Goal: Information Seeking & Learning: Learn about a topic

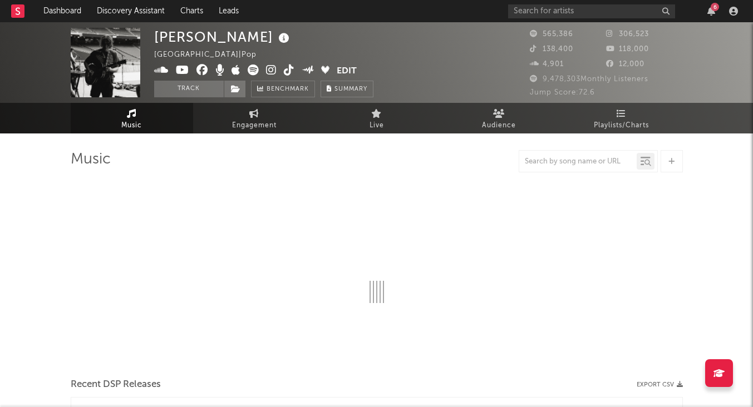
click at [18, 0] on link at bounding box center [17, 11] width 13 height 22
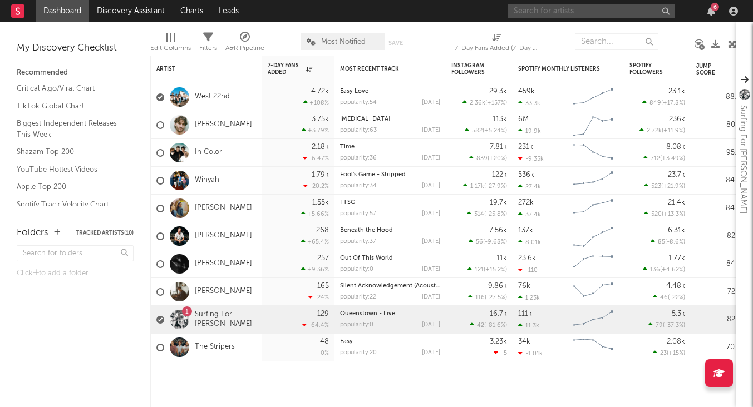
click at [547, 9] on input "text" at bounding box center [591, 11] width 167 height 14
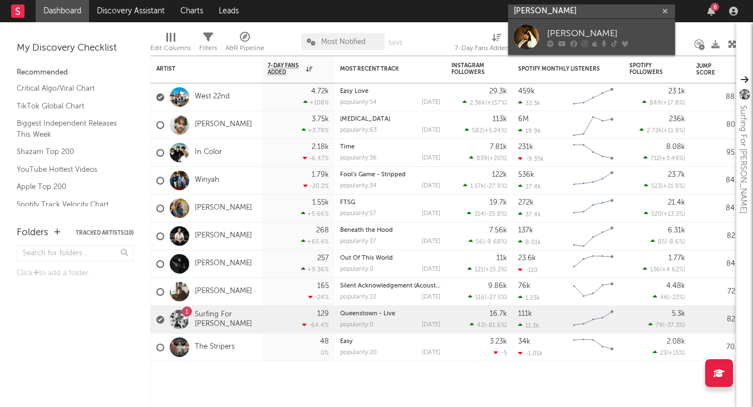
type input "[PERSON_NAME]"
click at [556, 31] on div "[PERSON_NAME]" at bounding box center [608, 33] width 122 height 13
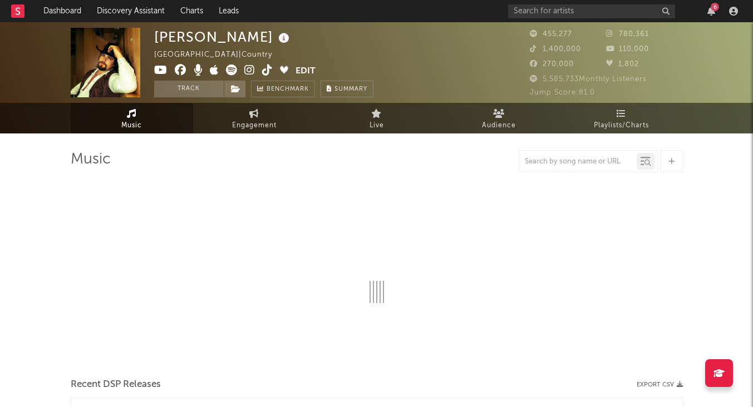
select select "6m"
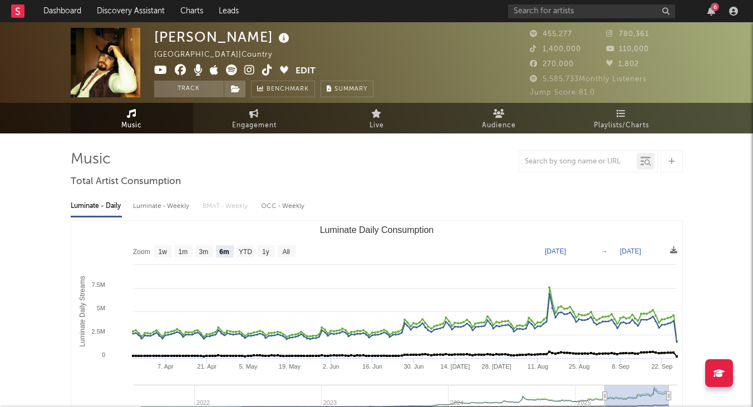
click at [163, 201] on div "Luminate - Weekly" at bounding box center [162, 206] width 58 height 19
select select "6m"
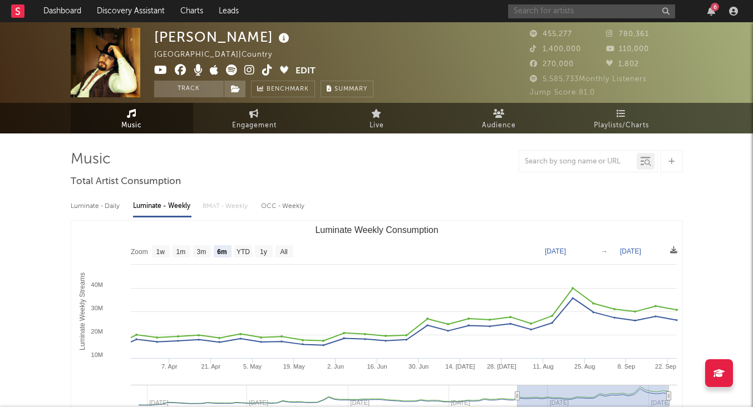
click at [532, 9] on input "text" at bounding box center [591, 11] width 167 height 14
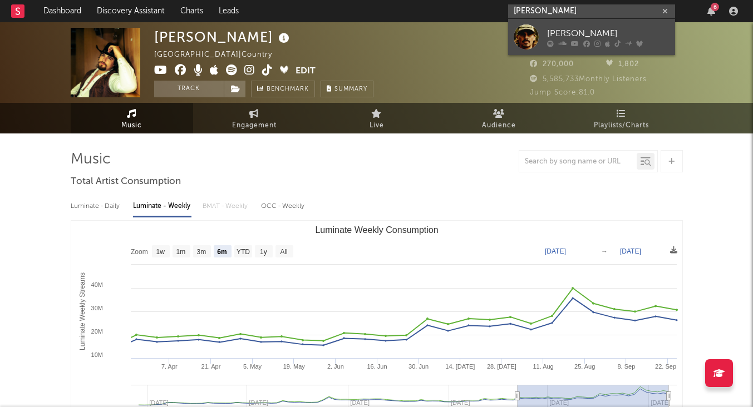
type input "[PERSON_NAME]"
click at [523, 34] on div at bounding box center [525, 36] width 25 height 25
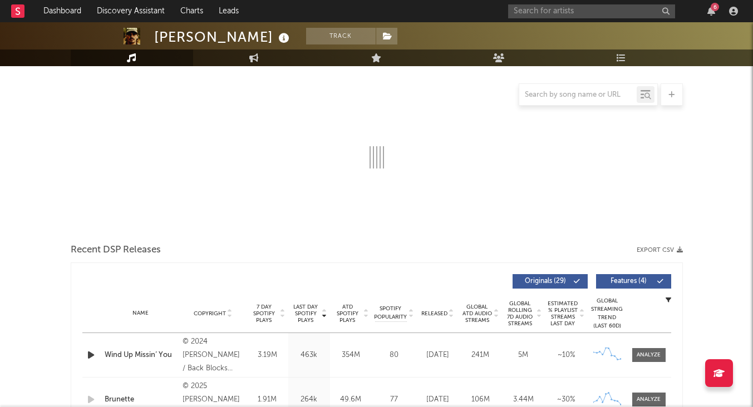
select select "6m"
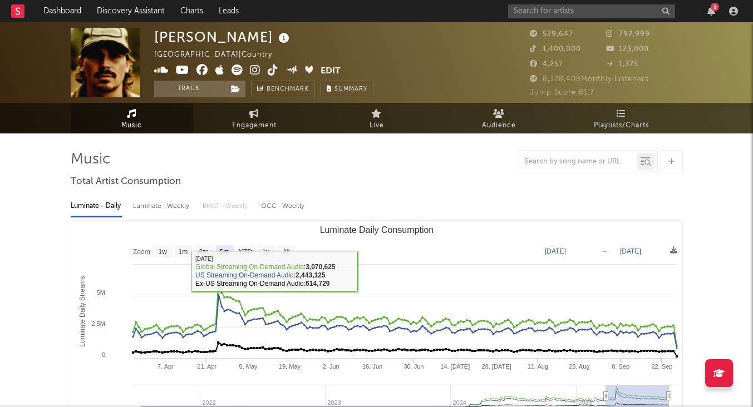
click at [168, 206] on div "Luminate - Weekly" at bounding box center [162, 206] width 58 height 19
select select "6m"
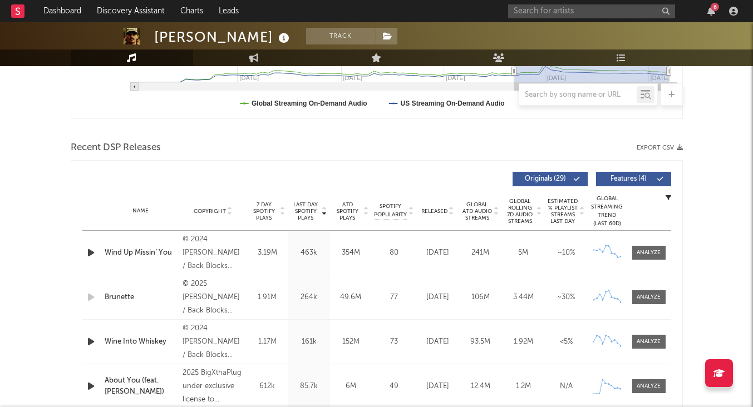
scroll to position [330, 0]
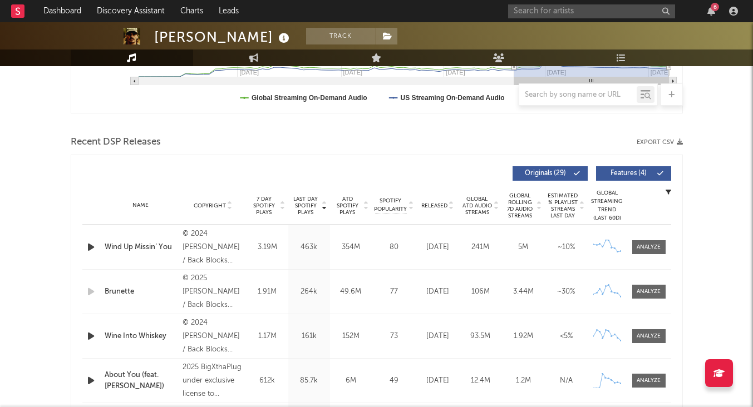
click at [274, 207] on span "7 Day Spotify Plays" at bounding box center [263, 206] width 29 height 20
click at [313, 203] on span "Last Day Spotify Plays" at bounding box center [305, 206] width 29 height 20
click at [655, 250] on div at bounding box center [648, 247] width 24 height 8
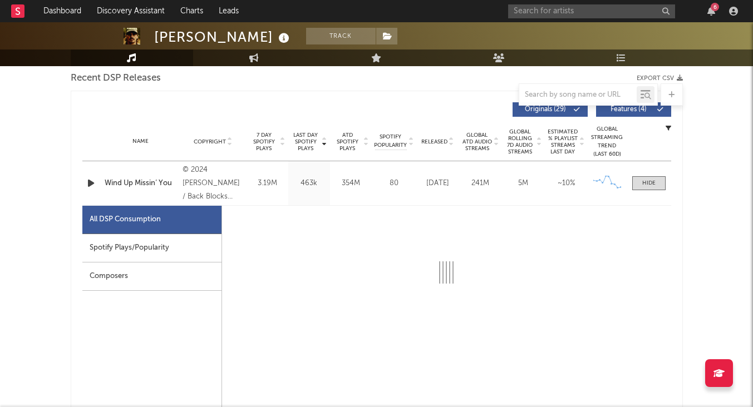
scroll to position [396, 0]
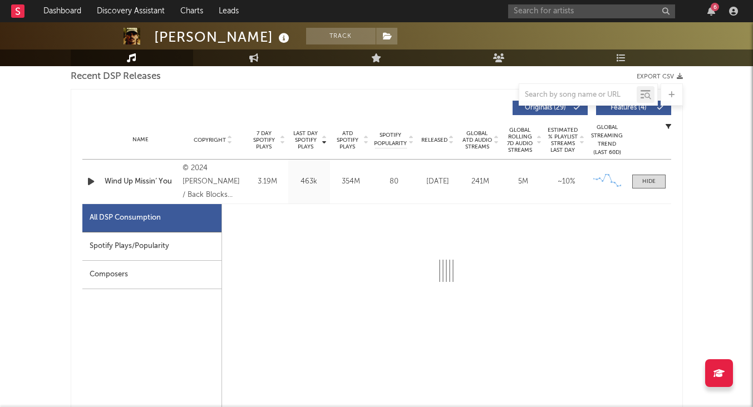
select select "6m"
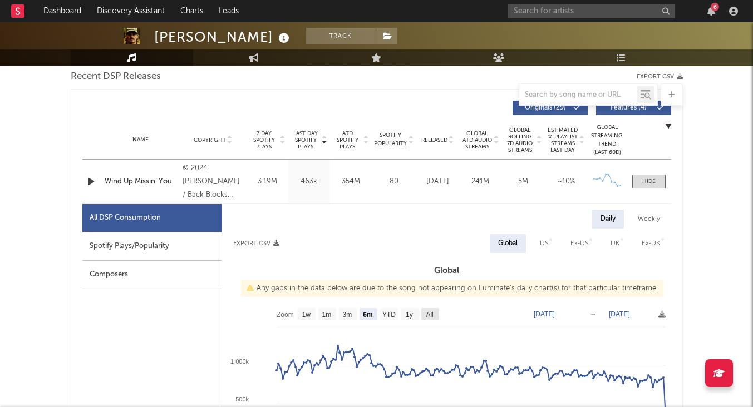
click at [432, 312] on text "All" at bounding box center [428, 315] width 7 height 8
select select "All"
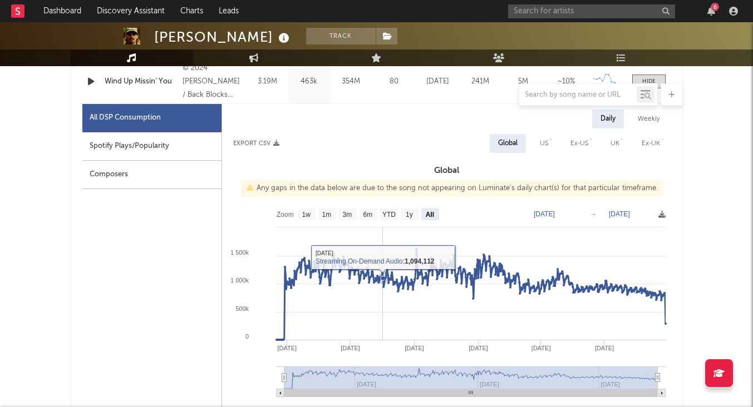
scroll to position [514, 0]
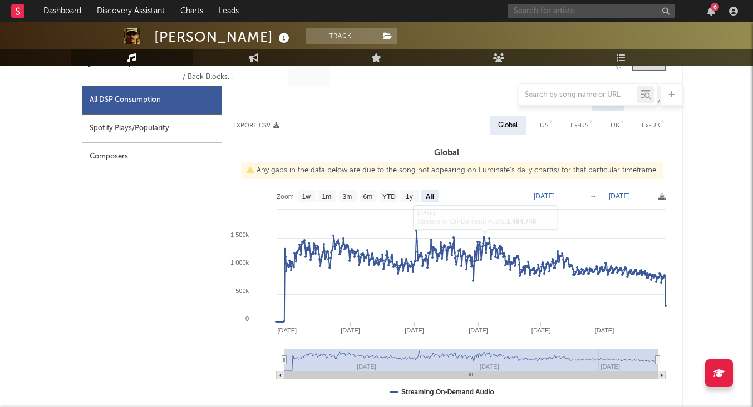
click at [571, 9] on input "text" at bounding box center [591, 11] width 167 height 14
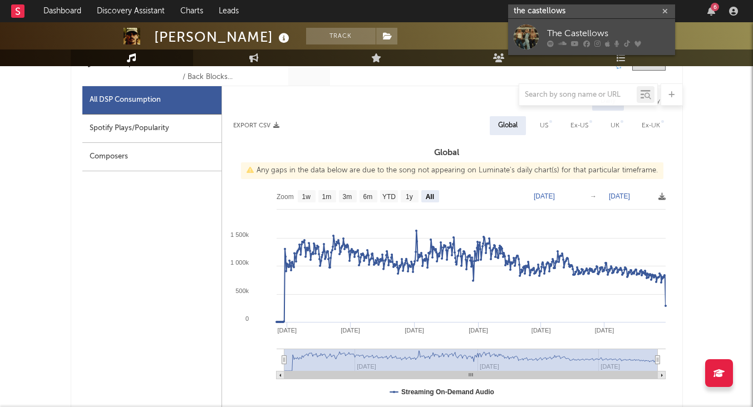
type input "the castellows"
click at [571, 29] on div "The Castellows" at bounding box center [608, 33] width 122 height 13
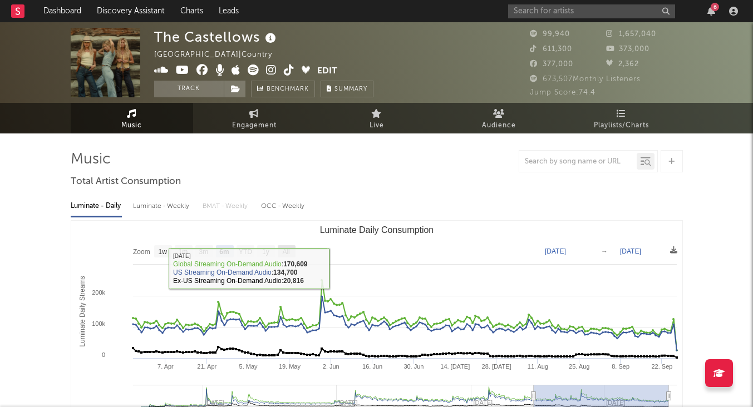
click at [291, 249] on rect "Luminate Daily Consumption" at bounding box center [287, 251] width 18 height 12
select select "All"
type input "[DATE]"
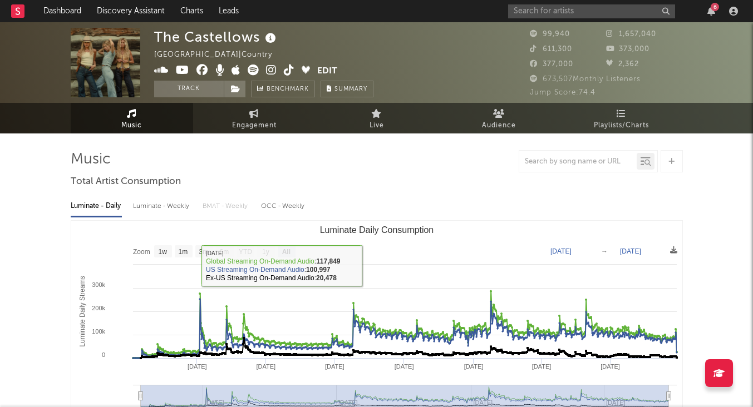
click at [162, 207] on div "Luminate - Weekly" at bounding box center [162, 206] width 58 height 19
select select "6m"
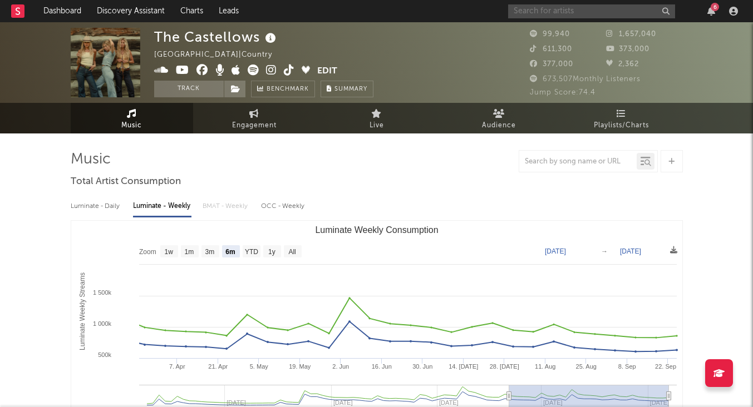
click at [536, 11] on input "text" at bounding box center [591, 11] width 167 height 14
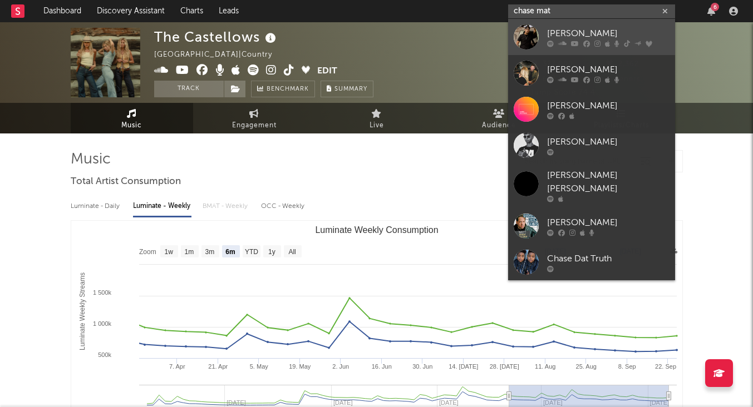
type input "chase mat"
click at [549, 31] on div "[PERSON_NAME]" at bounding box center [608, 33] width 122 height 13
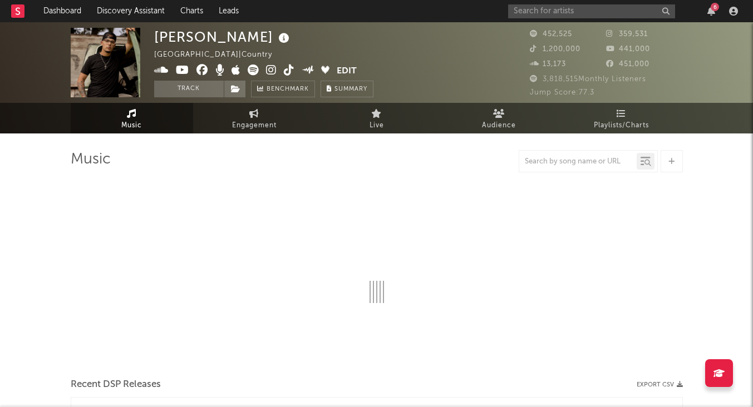
select select "6m"
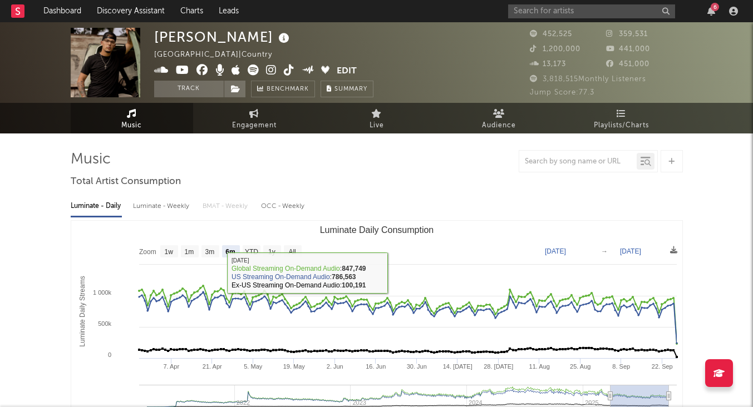
click at [178, 205] on div "Luminate - Weekly" at bounding box center [162, 206] width 58 height 19
select select "6m"
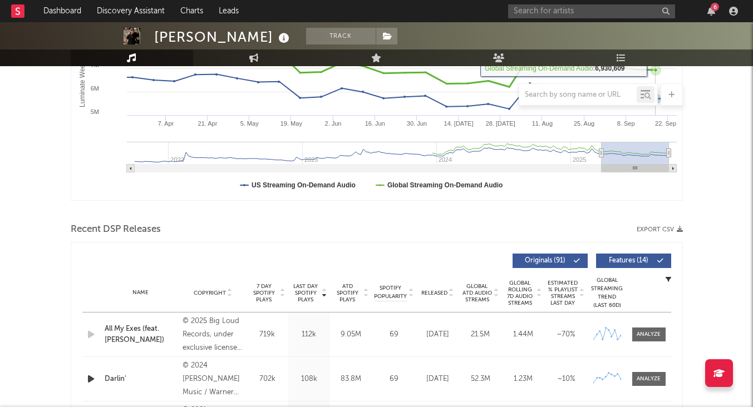
scroll to position [397, 0]
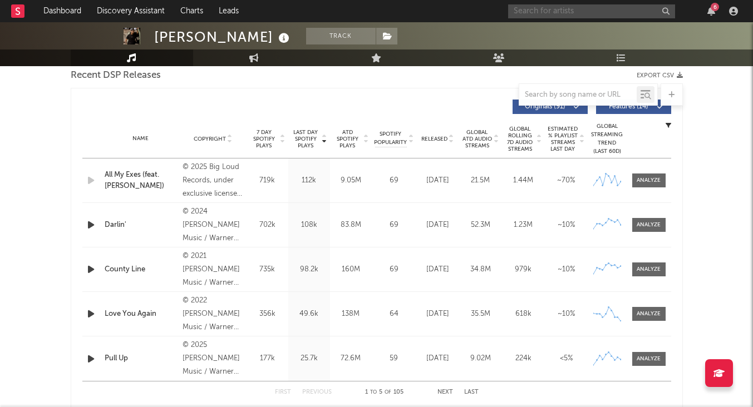
click at [575, 12] on input "text" at bounding box center [591, 11] width 167 height 14
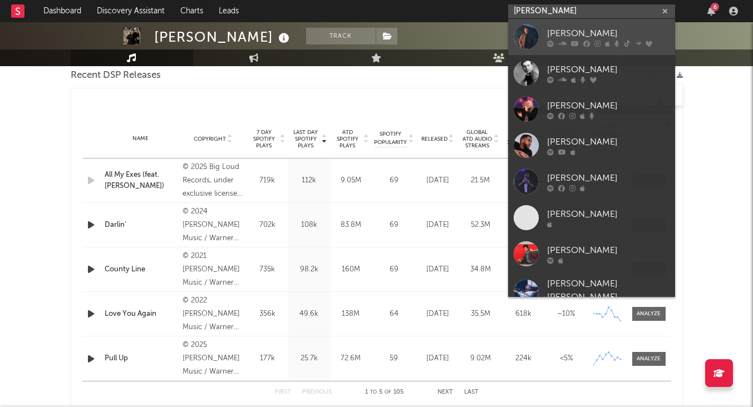
type input "[PERSON_NAME]"
click at [597, 28] on div "[PERSON_NAME]" at bounding box center [608, 33] width 122 height 13
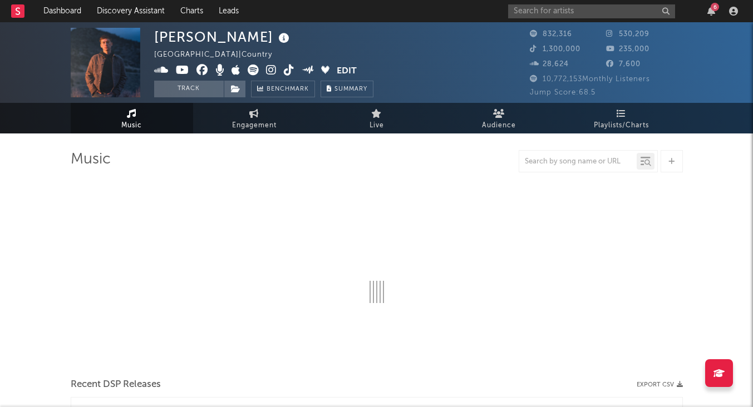
select select "6m"
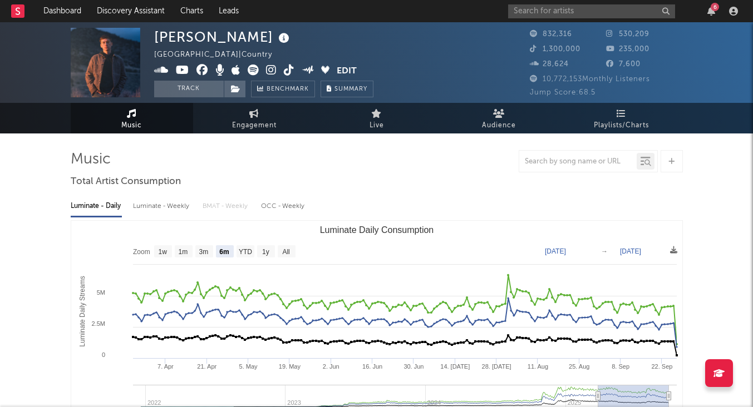
click at [162, 210] on div "Luminate - Weekly" at bounding box center [162, 206] width 58 height 19
select select "6m"
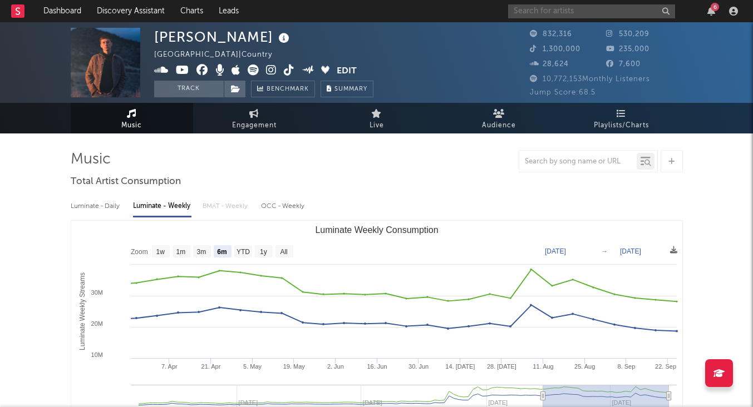
click at [592, 9] on input "text" at bounding box center [591, 11] width 167 height 14
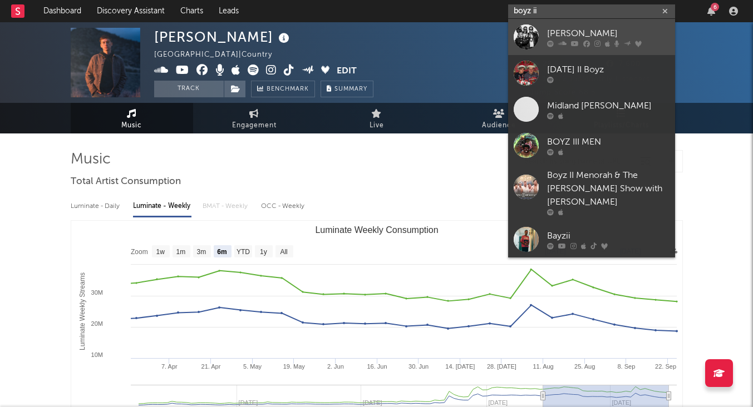
type input "boyz ii"
click at [598, 32] on div "[PERSON_NAME]" at bounding box center [608, 33] width 122 height 13
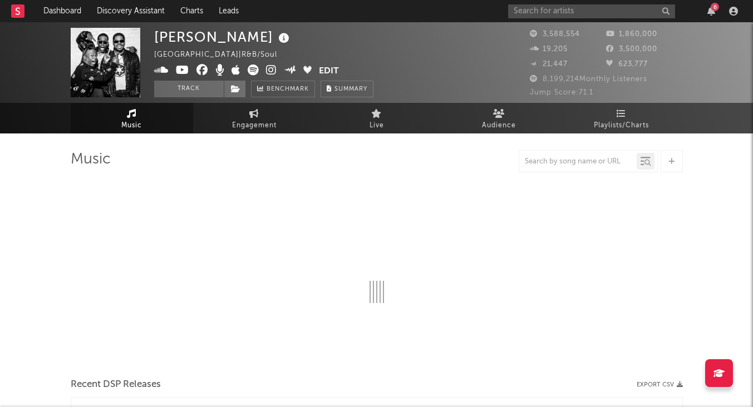
select select "6m"
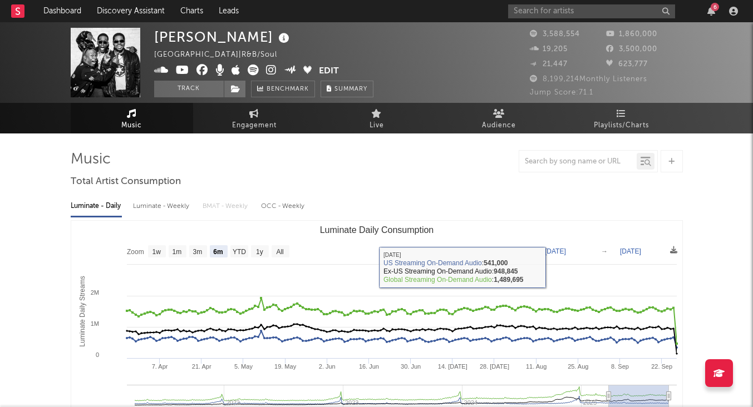
click at [177, 204] on div "Luminate - Weekly" at bounding box center [162, 206] width 58 height 19
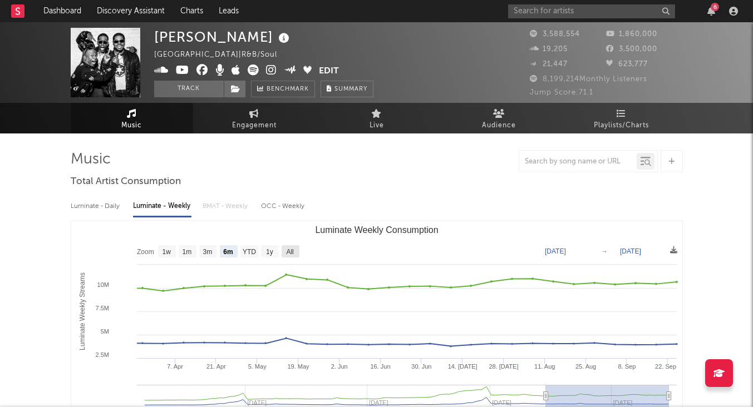
click at [293, 250] on text "All" at bounding box center [289, 252] width 7 height 8
select select "All"
type input "[DATE]"
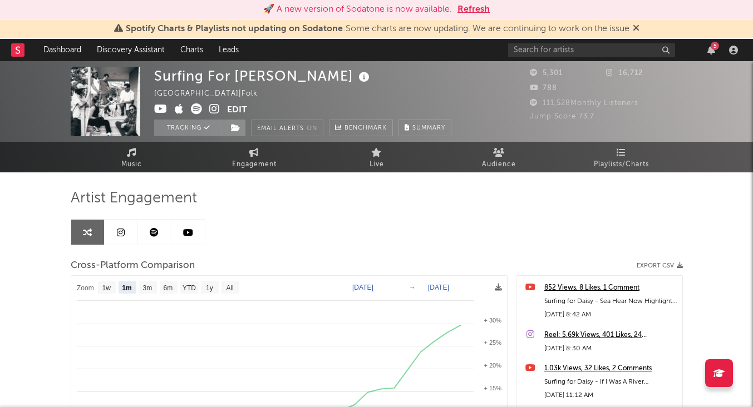
select select "1m"
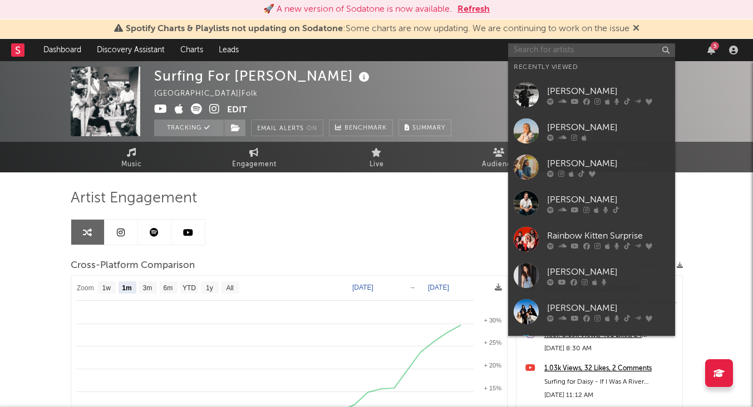
click at [525, 51] on input "text" at bounding box center [591, 50] width 167 height 14
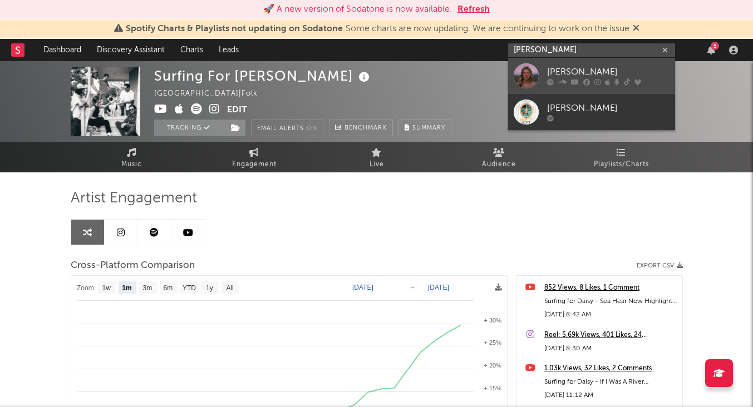
type input "avery anna"
click at [564, 68] on div "Avery Anna" at bounding box center [608, 72] width 122 height 13
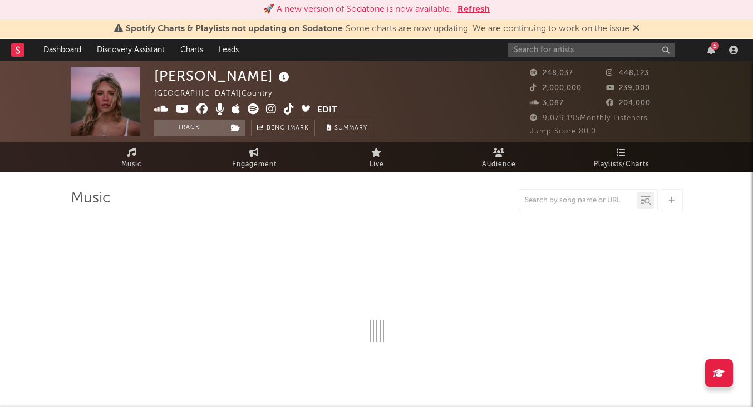
select select "6m"
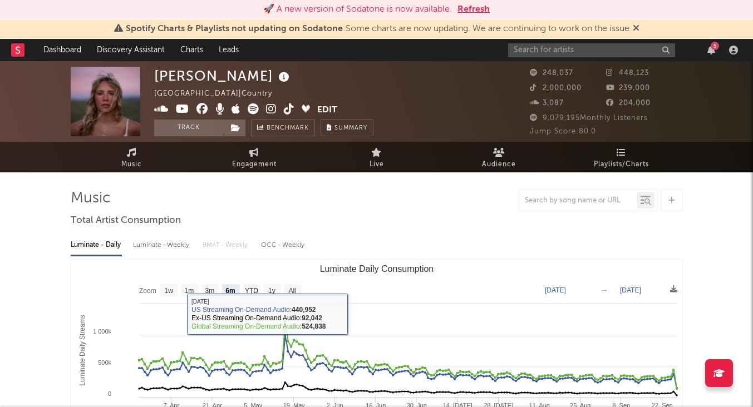
click at [181, 241] on div "Luminate - Weekly" at bounding box center [162, 245] width 58 height 19
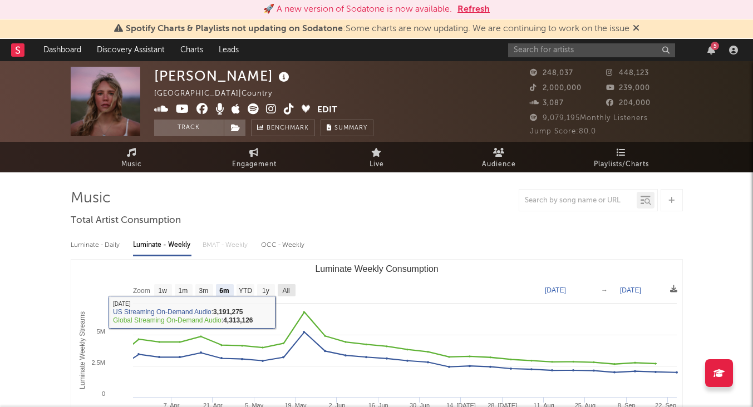
click at [288, 294] on text "All" at bounding box center [285, 291] width 7 height 8
select select "All"
type input "2021-09-30"
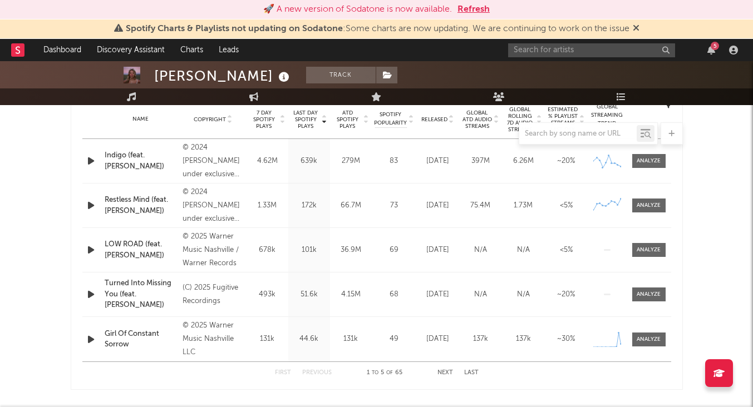
scroll to position [454, 0]
click at [444, 372] on button "Next" at bounding box center [445, 374] width 16 height 6
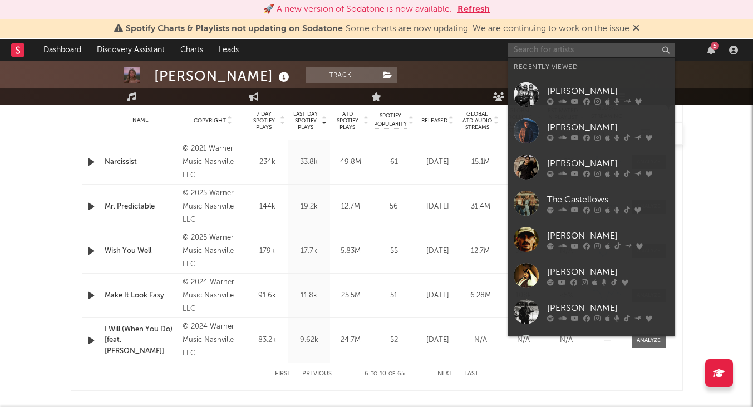
click at [552, 48] on input "text" at bounding box center [591, 50] width 167 height 14
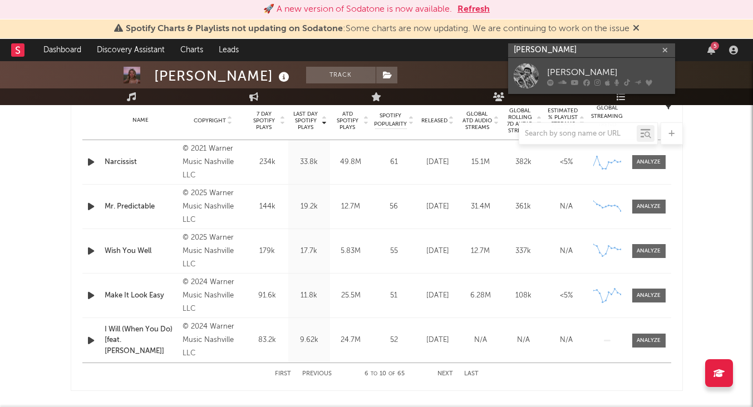
type input "braxton keith"
click at [572, 67] on div "Braxton Keith" at bounding box center [608, 72] width 122 height 13
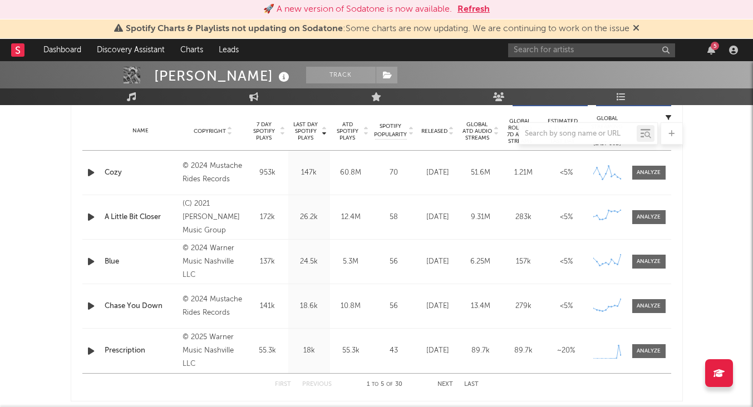
scroll to position [179, 0]
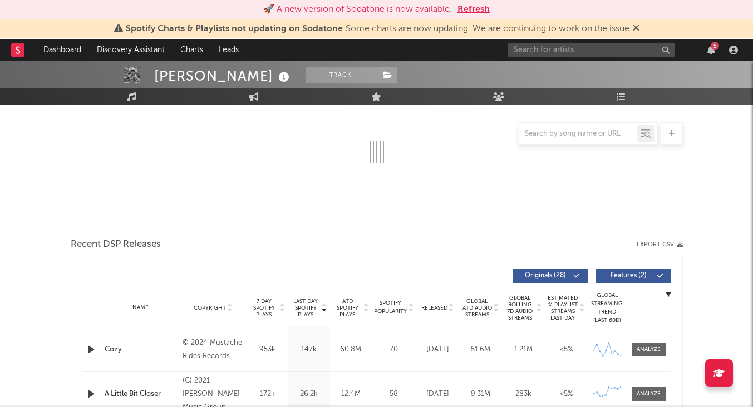
select select "6m"
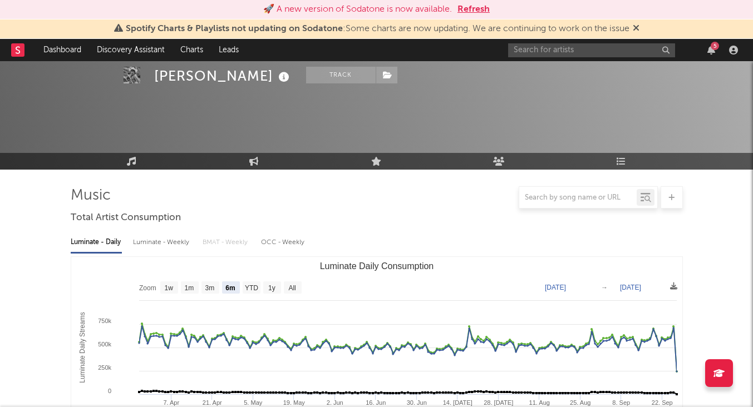
scroll to position [0, 0]
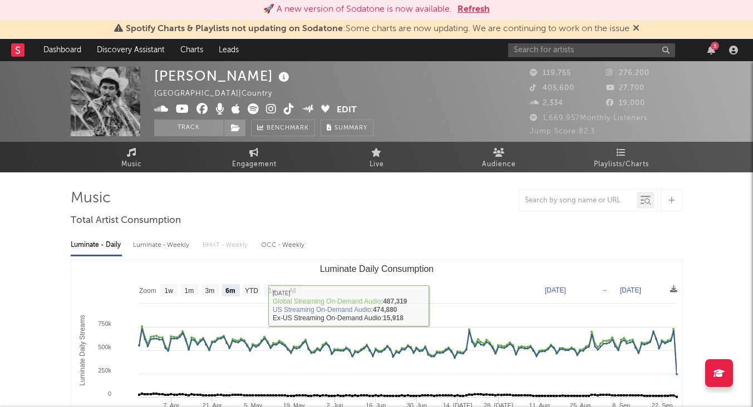
click at [174, 247] on div "Luminate - Weekly" at bounding box center [162, 245] width 58 height 19
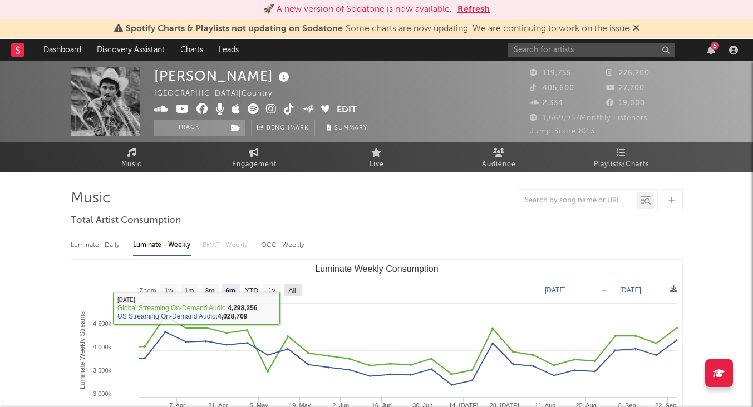
click at [292, 288] on text "All" at bounding box center [291, 291] width 7 height 8
select select "All"
type input "2022-07-07"
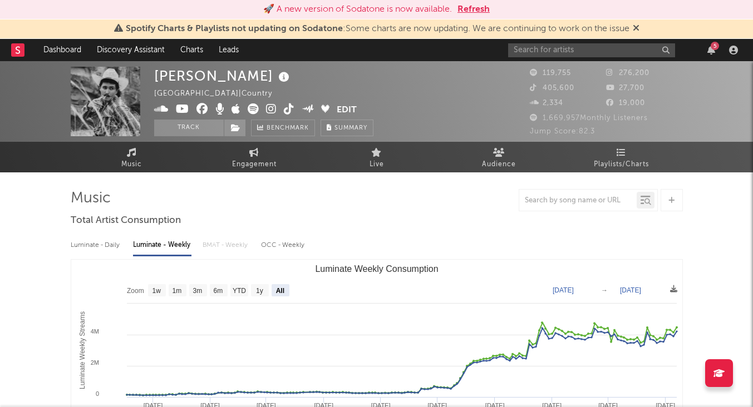
click at [106, 242] on div "Luminate - Daily" at bounding box center [96, 245] width 51 height 19
select select "6m"
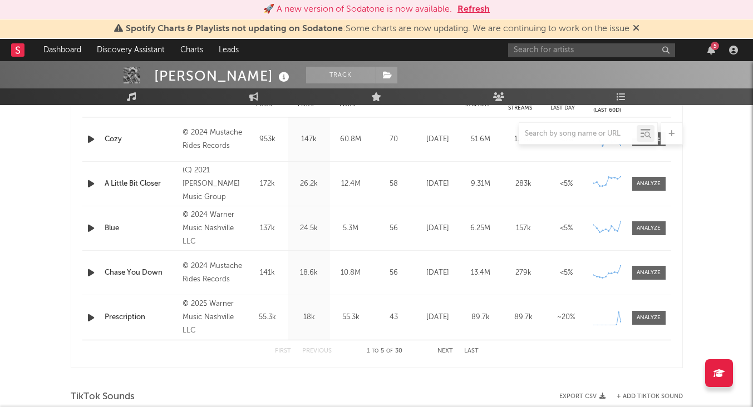
scroll to position [477, 0]
click at [447, 352] on button "Next" at bounding box center [445, 352] width 16 height 6
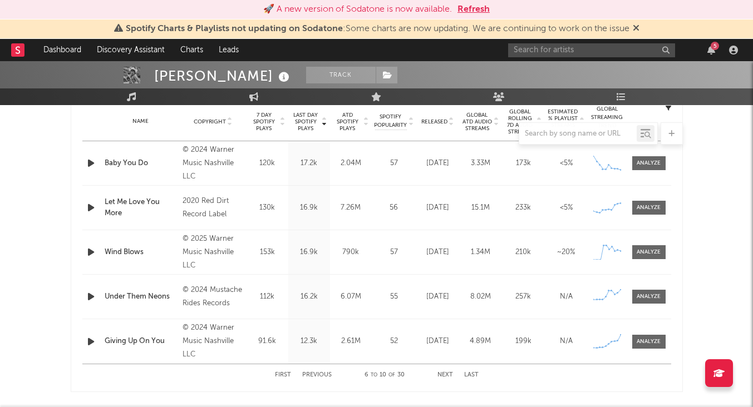
scroll to position [447, 0]
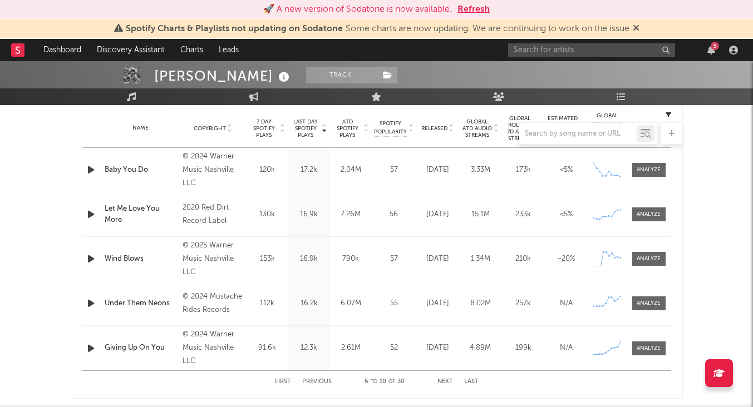
click at [267, 136] on div at bounding box center [377, 133] width 612 height 22
click at [267, 132] on div at bounding box center [377, 133] width 612 height 22
click at [268, 127] on div at bounding box center [377, 133] width 612 height 22
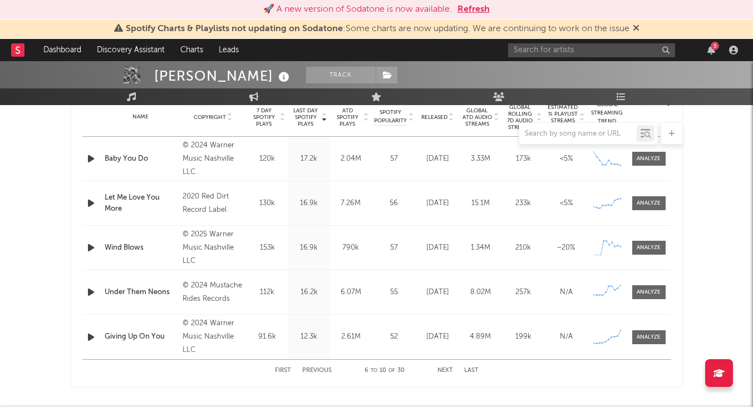
scroll to position [458, 0]
click at [315, 368] on button "Previous" at bounding box center [316, 370] width 29 height 6
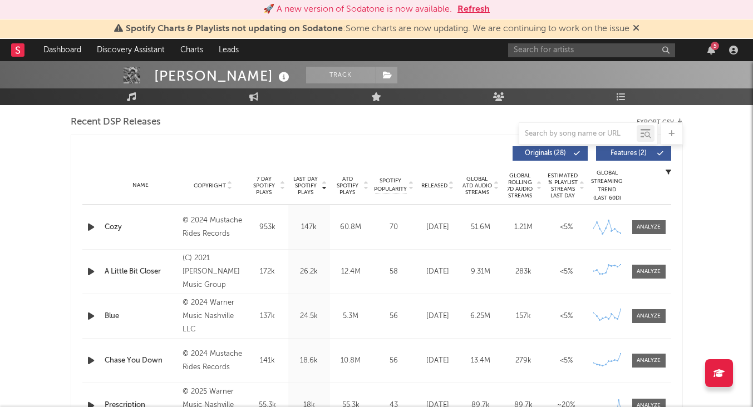
scroll to position [362, 0]
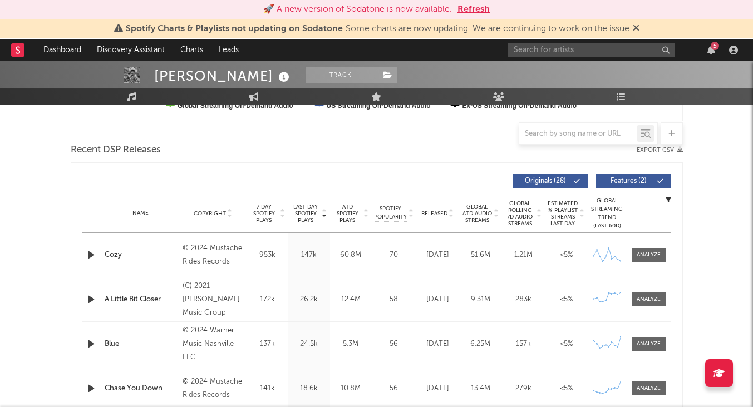
click at [270, 212] on span "7 Day Spotify Plays" at bounding box center [263, 214] width 29 height 20
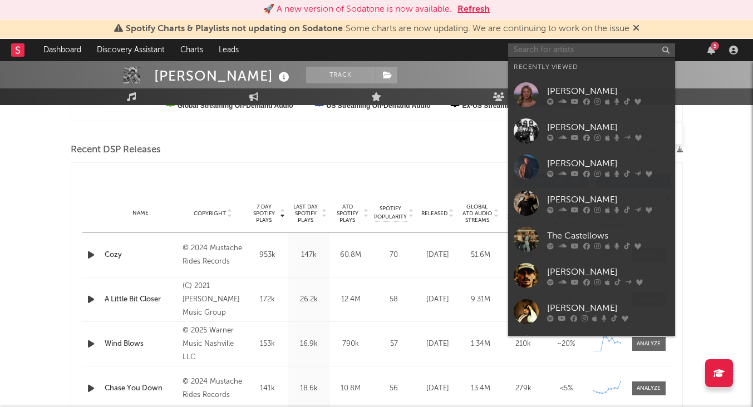
click at [566, 52] on input "text" at bounding box center [591, 50] width 167 height 14
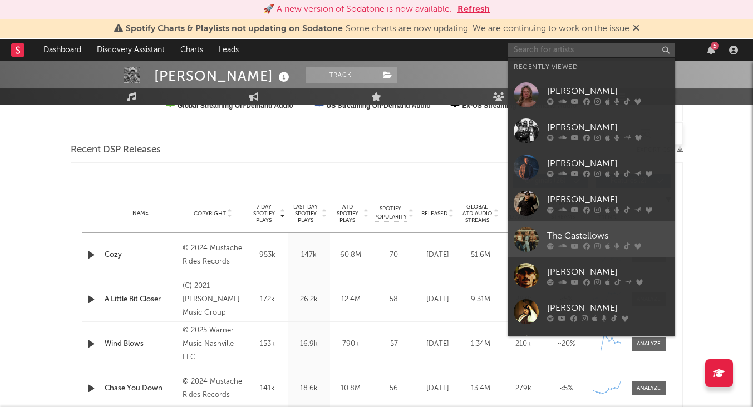
scroll to position [102, 0]
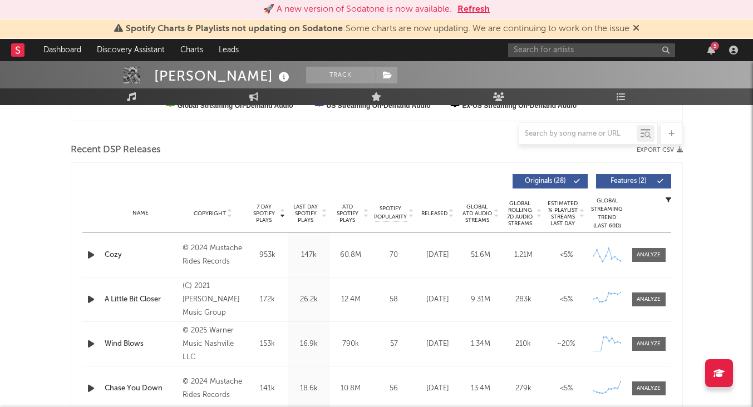
click at [402, 172] on div "7 Day Spotify Plays Copyright 7 Day Spotify Plays Last Day Spotify Plays ATD Sp…" at bounding box center [376, 182] width 588 height 26
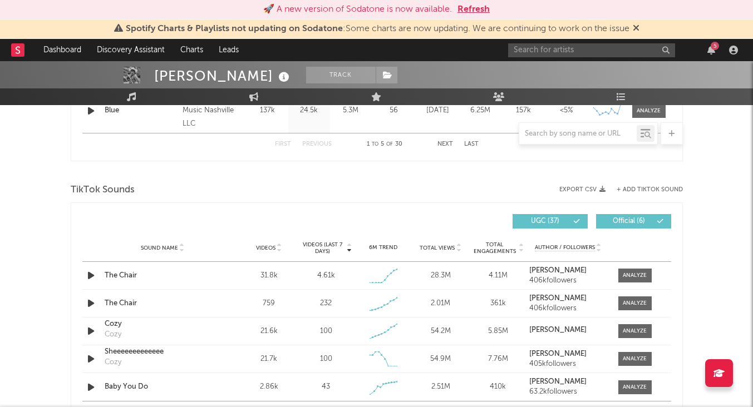
scroll to position [687, 0]
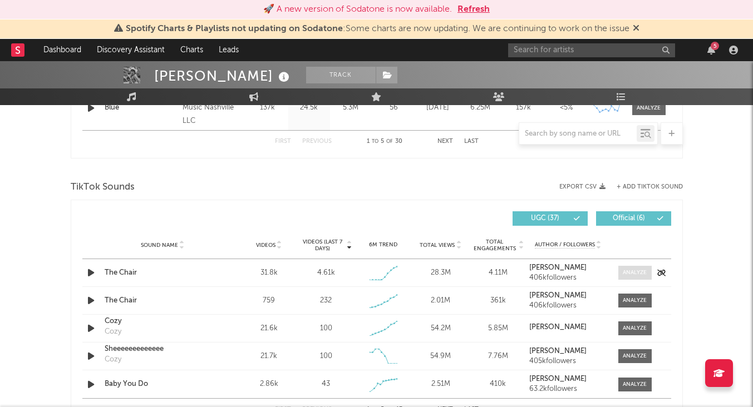
click at [635, 269] on div at bounding box center [634, 273] width 24 height 8
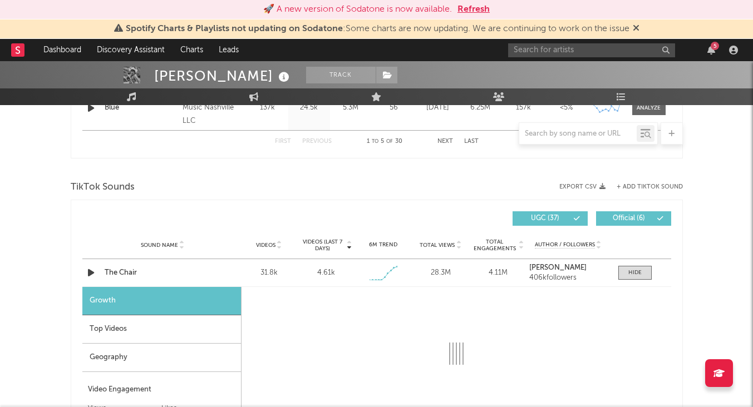
select select "1w"
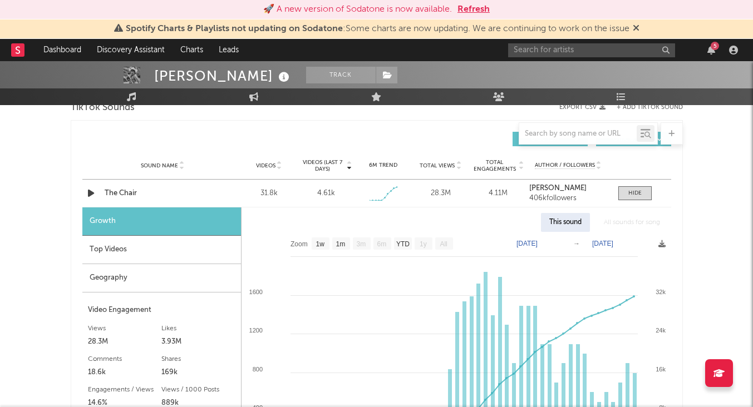
scroll to position [789, 0]
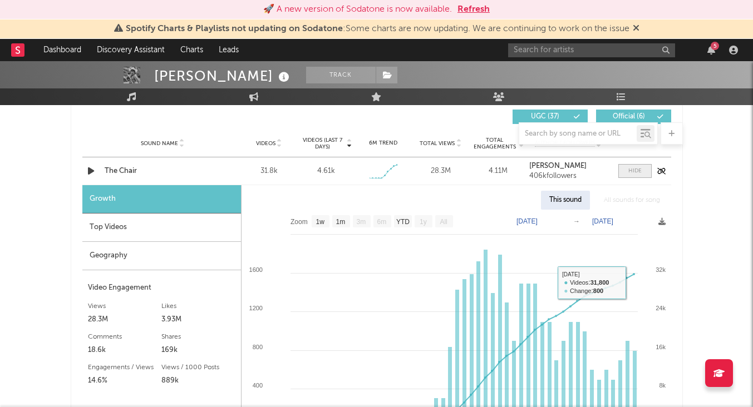
click at [633, 175] on div at bounding box center [634, 171] width 13 height 8
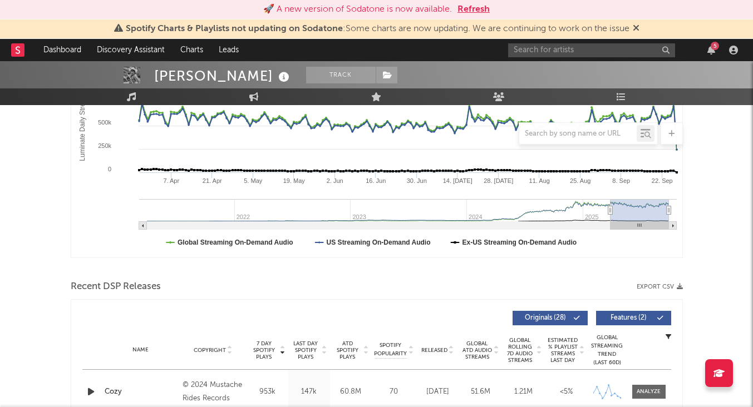
scroll to position [0, 0]
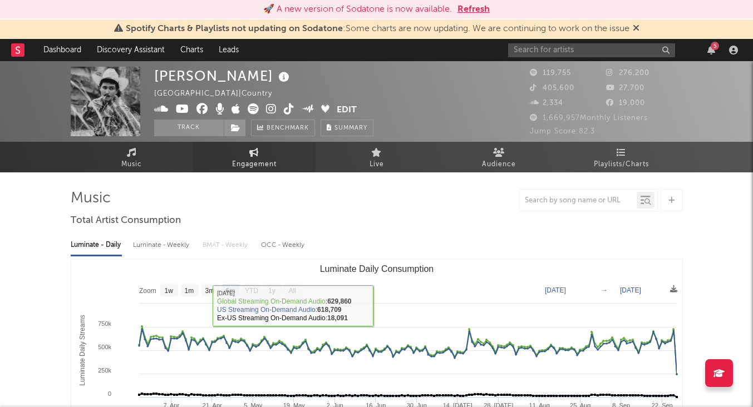
click at [271, 159] on span "Engagement" at bounding box center [254, 164] width 44 height 13
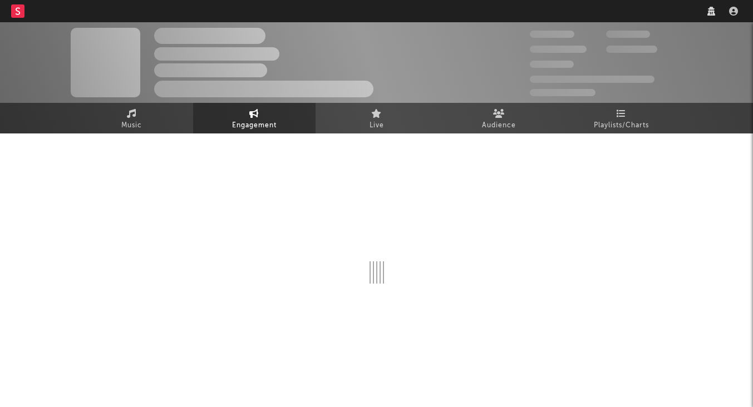
select select "1w"
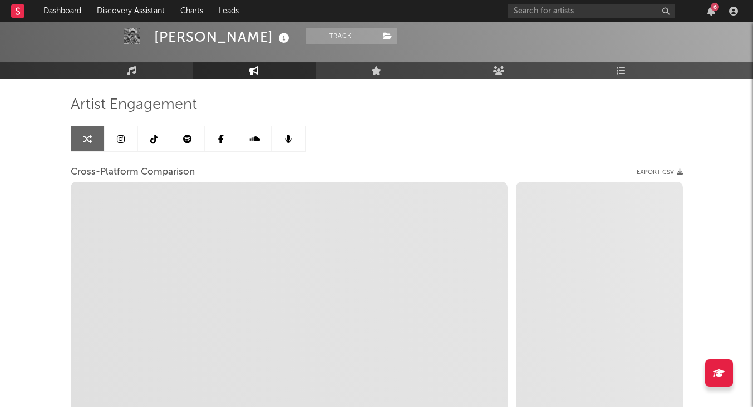
scroll to position [54, 0]
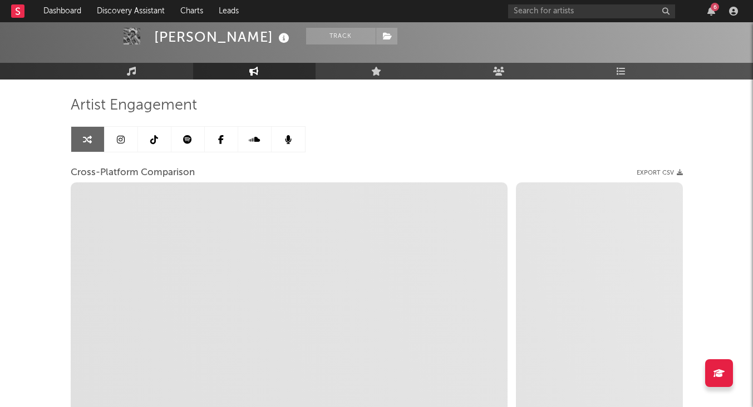
select select "1m"
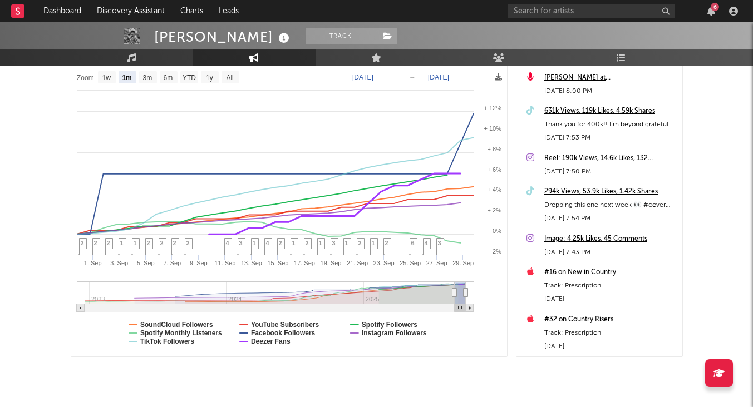
scroll to position [199, 0]
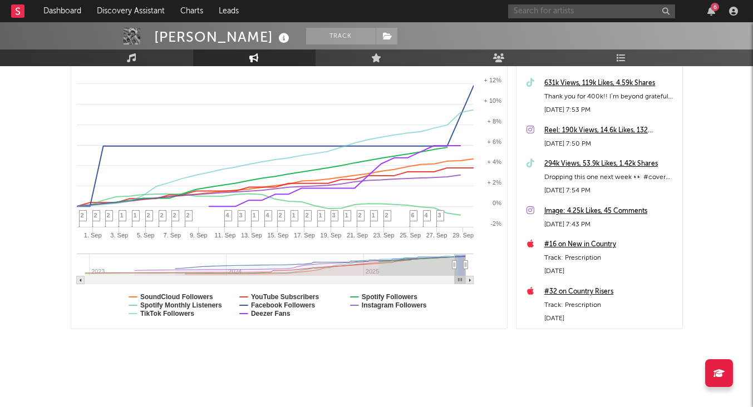
click at [580, 12] on input "text" at bounding box center [591, 11] width 167 height 14
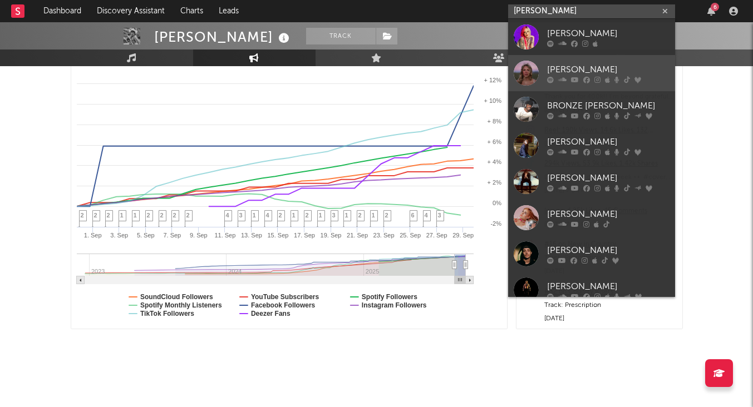
type input "avery"
click at [573, 66] on div "Avery Anna" at bounding box center [608, 69] width 122 height 13
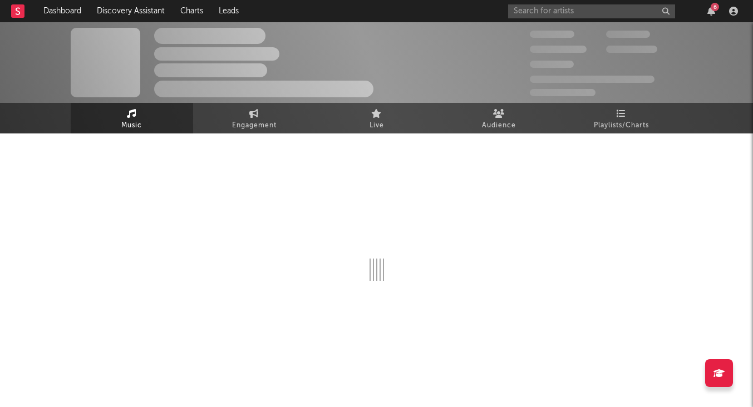
select select "6m"
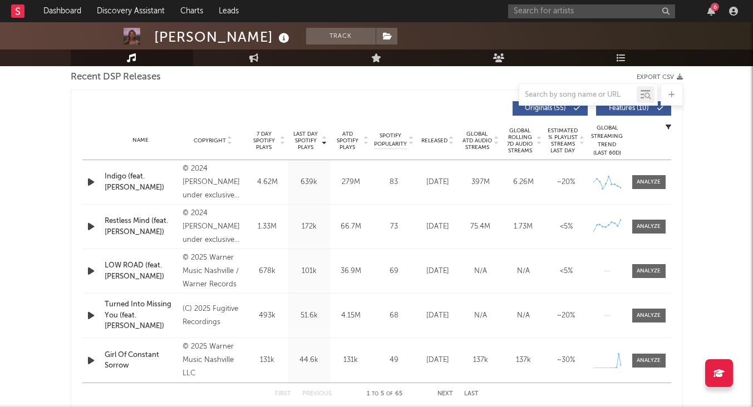
scroll to position [396, 0]
click at [654, 365] on span at bounding box center [648, 360] width 33 height 14
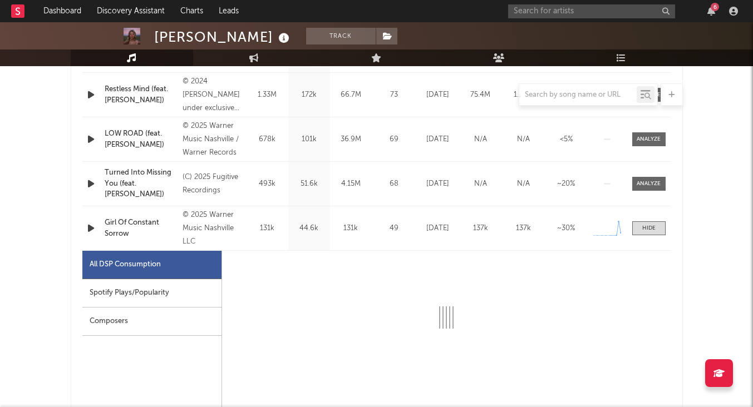
select select "1w"
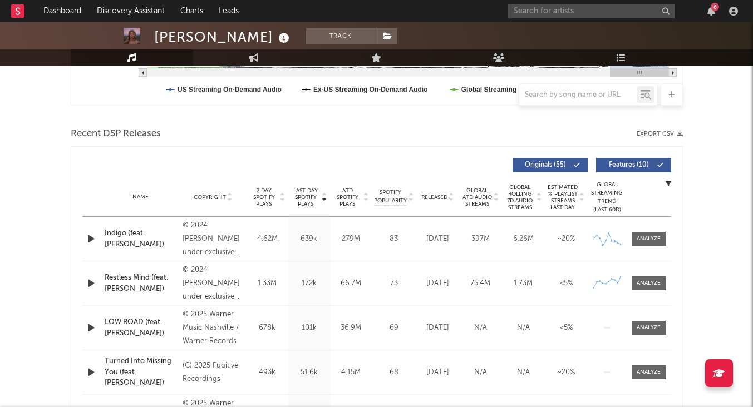
scroll to position [0, 0]
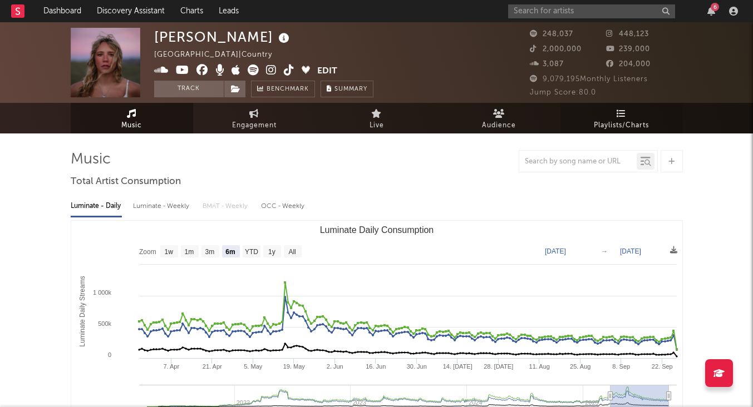
click at [610, 118] on link "Playlists/Charts" at bounding box center [621, 118] width 122 height 31
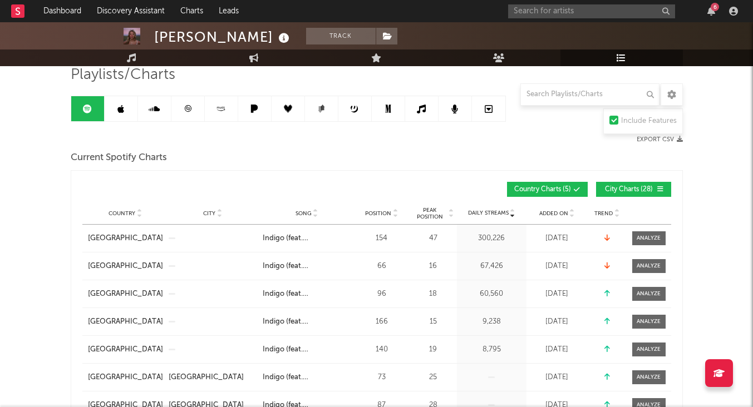
scroll to position [84, 0]
click at [428, 207] on span "Peak Position" at bounding box center [429, 213] width 35 height 13
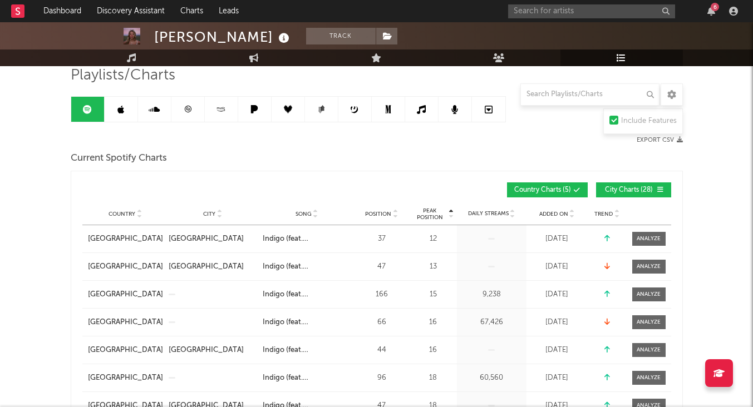
click at [386, 214] on span "Position" at bounding box center [378, 214] width 26 height 7
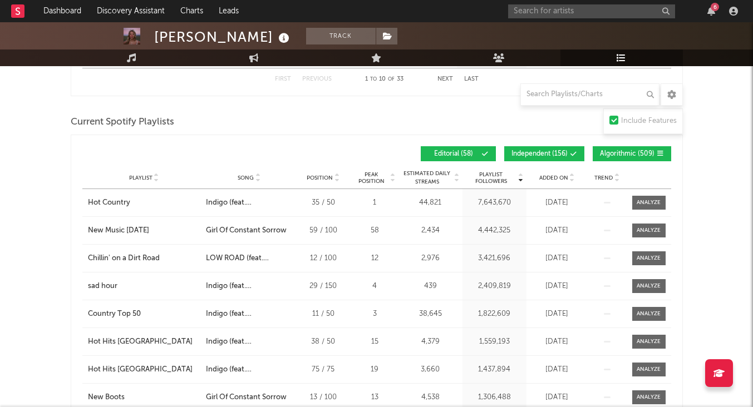
scroll to position [483, 0]
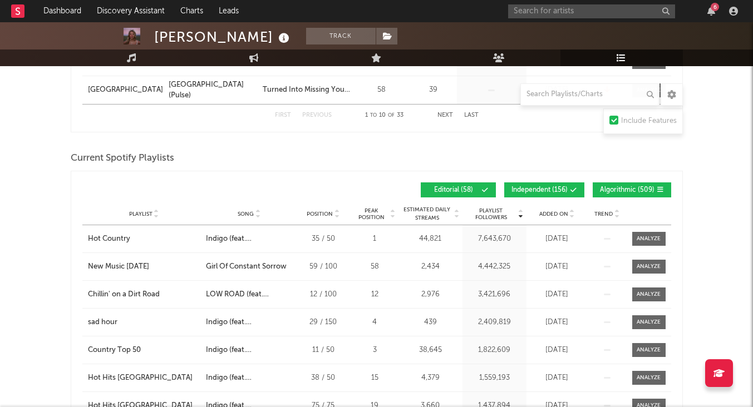
click at [367, 220] on span "Peak Position" at bounding box center [371, 213] width 35 height 13
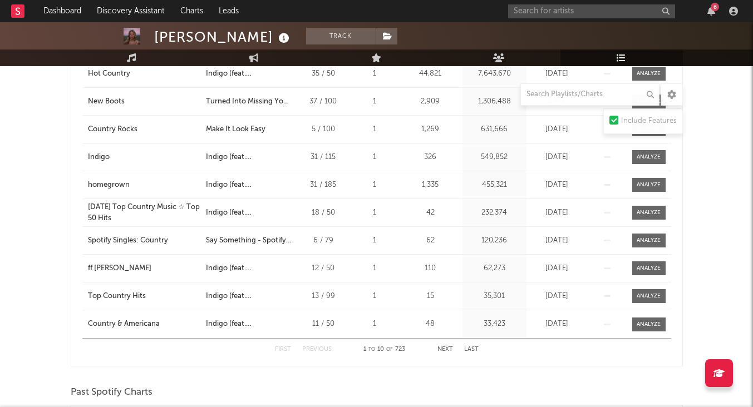
scroll to position [659, 0]
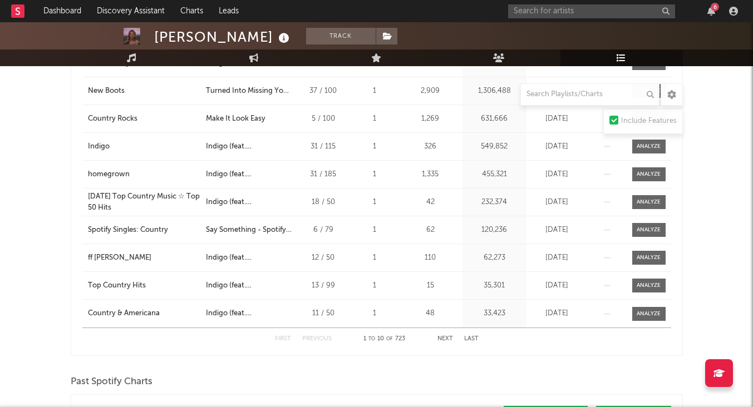
click at [443, 340] on button "Next" at bounding box center [445, 339] width 16 height 6
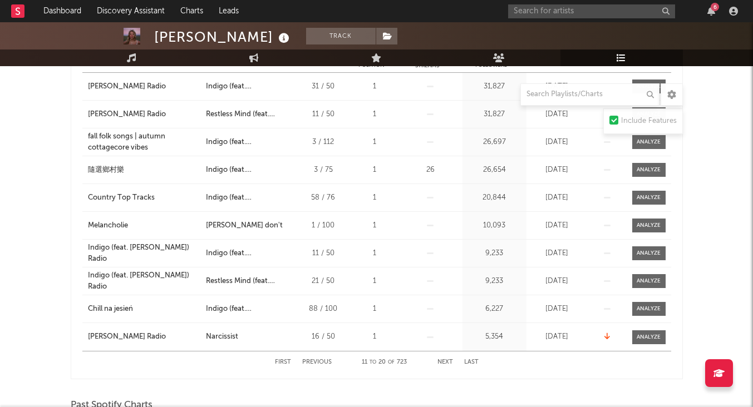
scroll to position [635, 0]
click at [448, 362] on button "Next" at bounding box center [445, 363] width 16 height 6
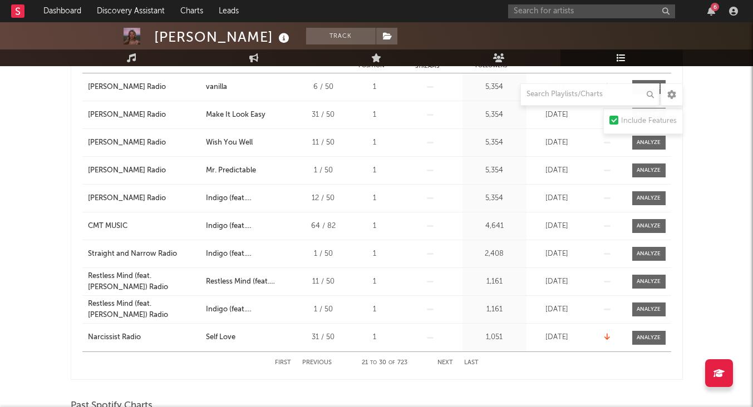
click at [448, 362] on button "Next" at bounding box center [445, 363] width 16 height 6
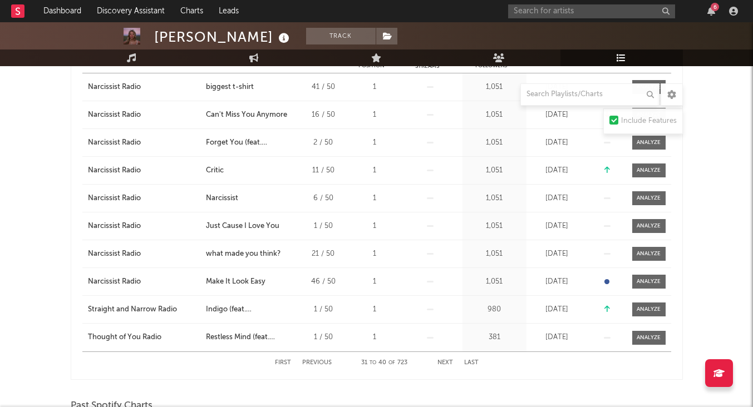
click at [448, 362] on button "Next" at bounding box center [445, 363] width 16 height 6
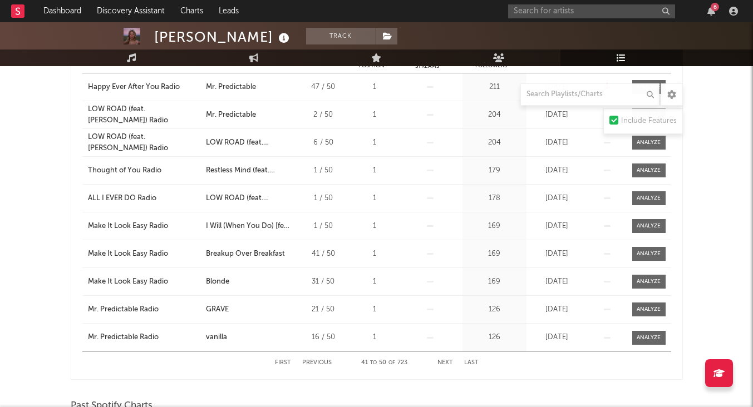
click at [448, 362] on button "Next" at bounding box center [445, 363] width 16 height 6
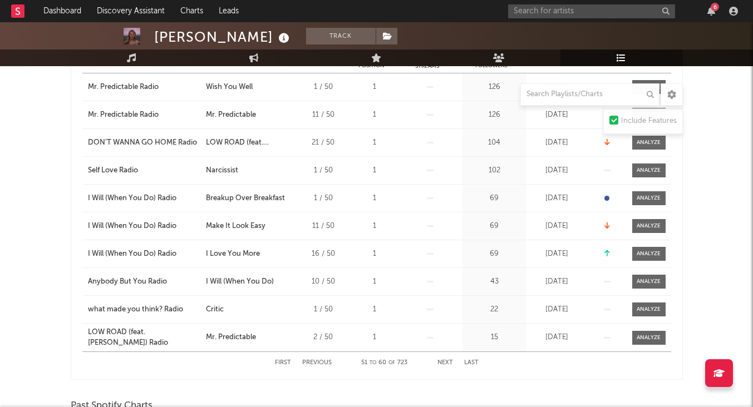
click at [448, 362] on button "Next" at bounding box center [445, 363] width 16 height 6
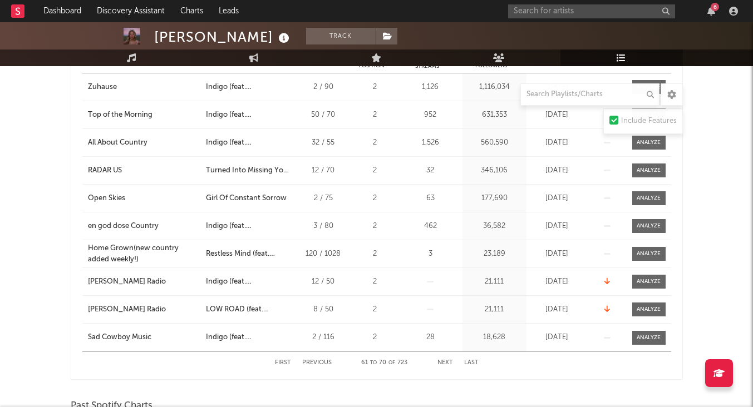
click at [448, 362] on button "Next" at bounding box center [445, 363] width 16 height 6
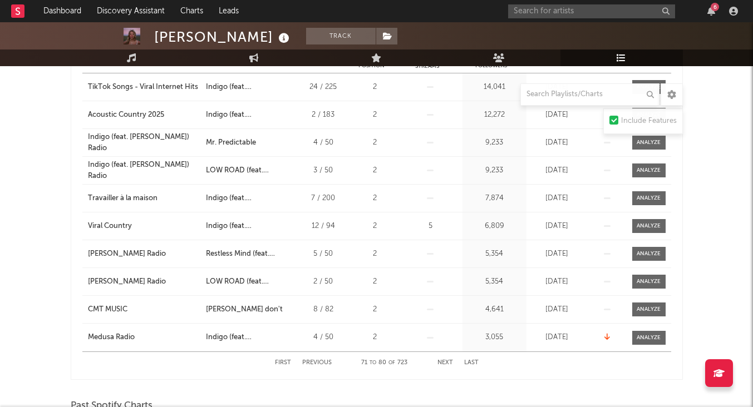
click at [311, 365] on div "First Previous 71 to 80 of 723 Next Last" at bounding box center [377, 363] width 204 height 22
click at [314, 364] on button "Previous" at bounding box center [316, 363] width 29 height 6
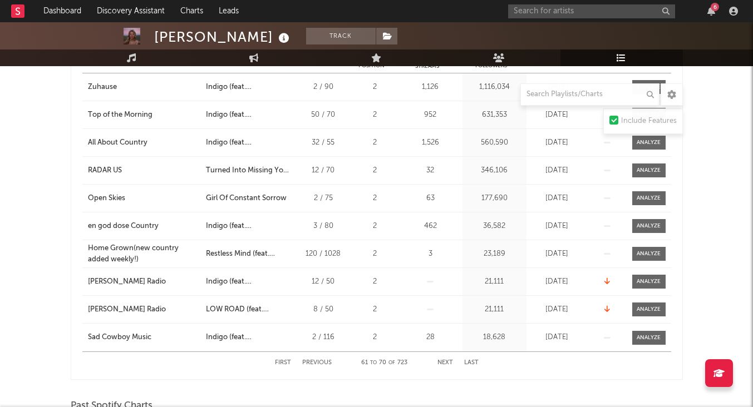
click at [447, 362] on button "Next" at bounding box center [445, 363] width 16 height 6
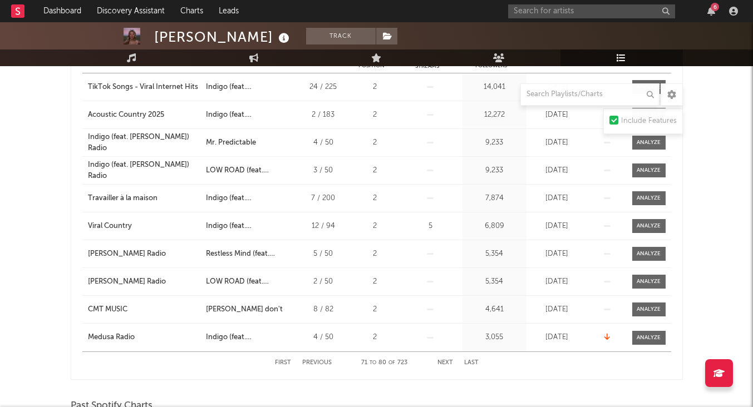
click at [319, 366] on div "First Previous 71 to 80 of 723 Next Last" at bounding box center [377, 363] width 204 height 22
click at [322, 363] on button "Previous" at bounding box center [316, 363] width 29 height 6
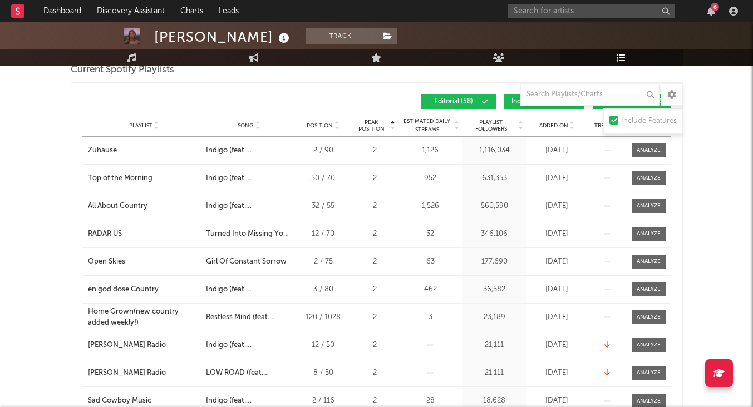
scroll to position [567, 0]
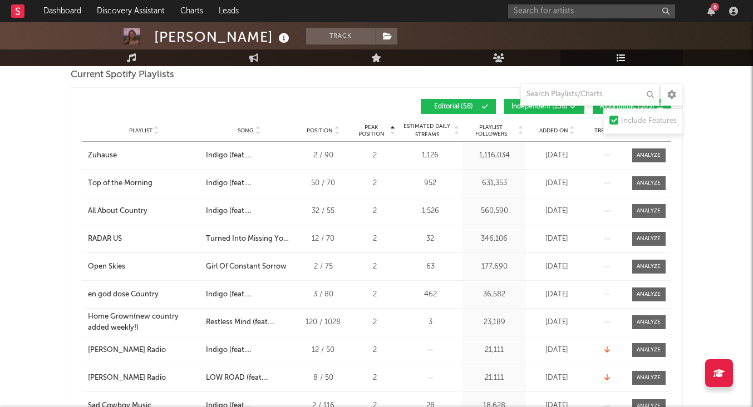
click at [252, 128] on span "Song" at bounding box center [245, 130] width 16 height 7
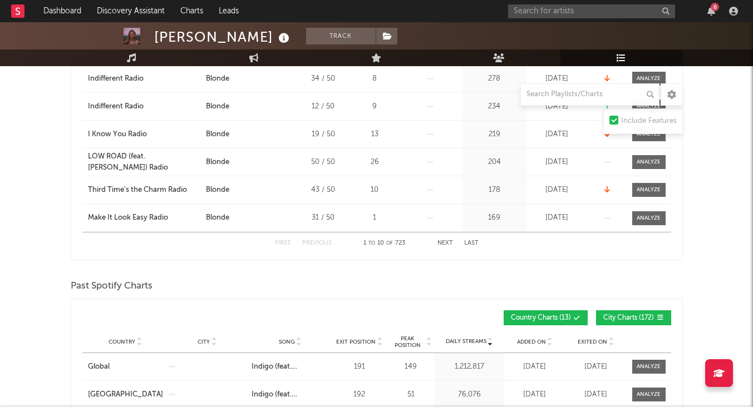
scroll to position [715, 0]
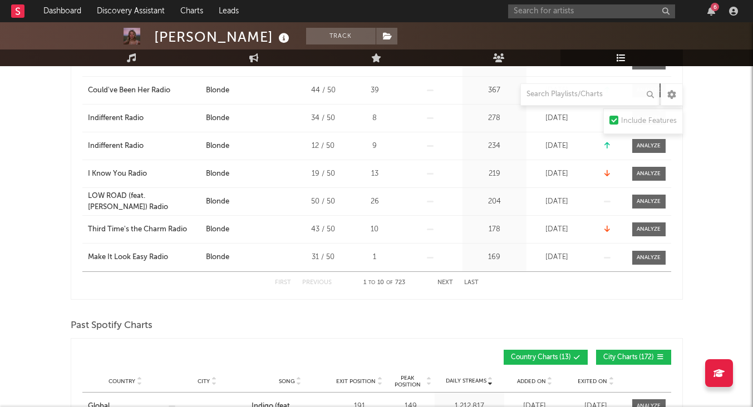
click at [447, 285] on button "Next" at bounding box center [445, 283] width 16 height 6
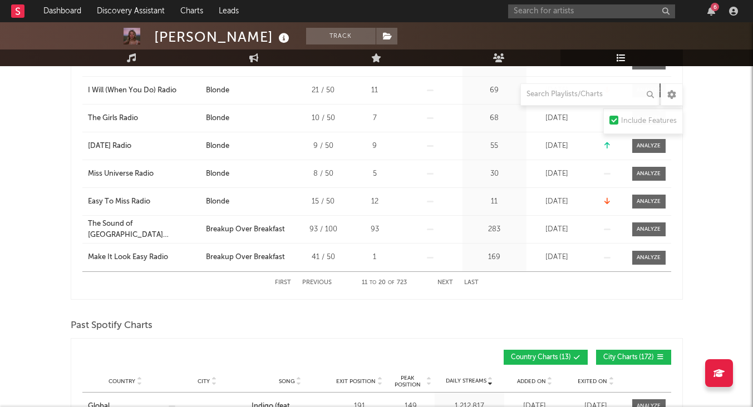
click at [447, 285] on button "Next" at bounding box center [445, 283] width 16 height 6
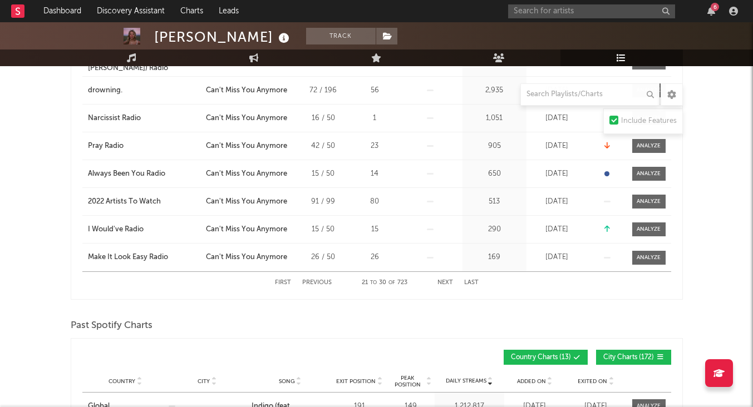
click at [447, 285] on button "Next" at bounding box center [445, 283] width 16 height 6
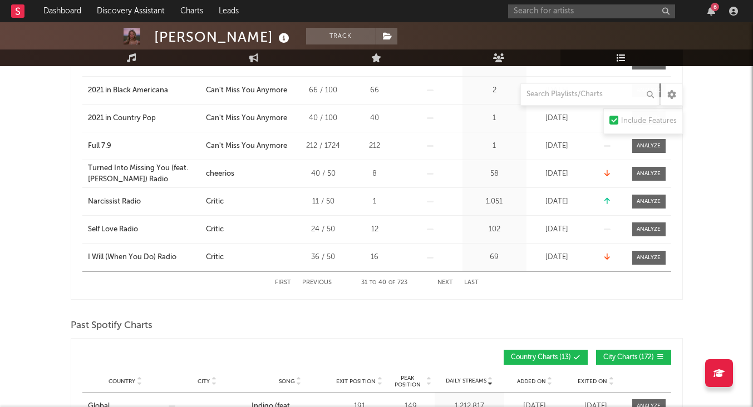
click at [447, 285] on button "Next" at bounding box center [445, 283] width 16 height 6
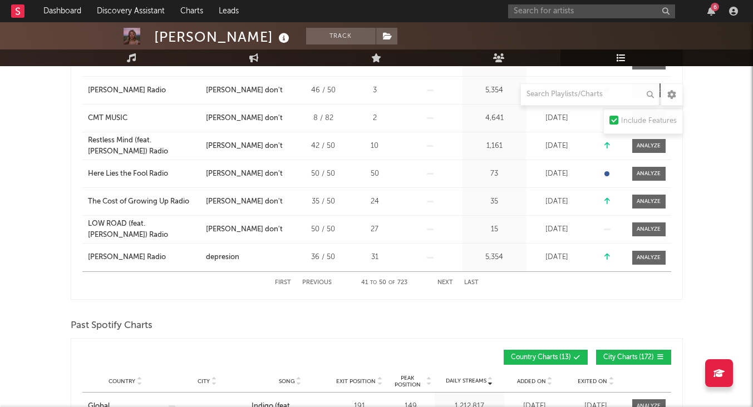
click at [447, 285] on button "Next" at bounding box center [445, 283] width 16 height 6
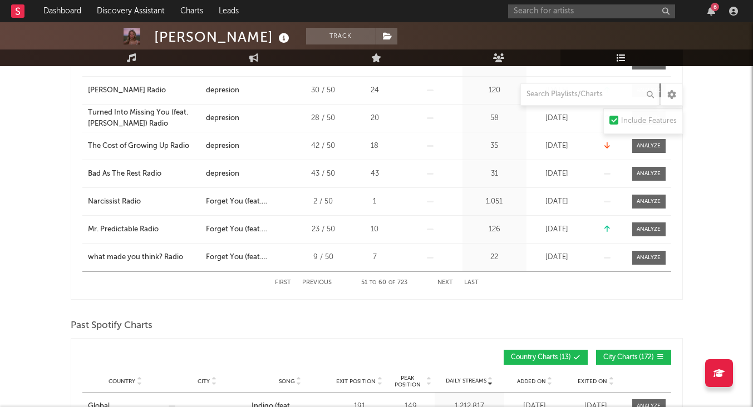
click at [447, 285] on button "Next" at bounding box center [445, 283] width 16 height 6
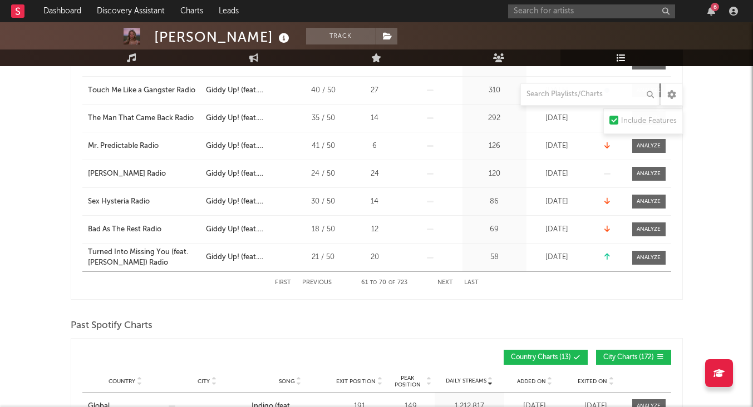
click at [447, 285] on button "Next" at bounding box center [445, 283] width 16 height 6
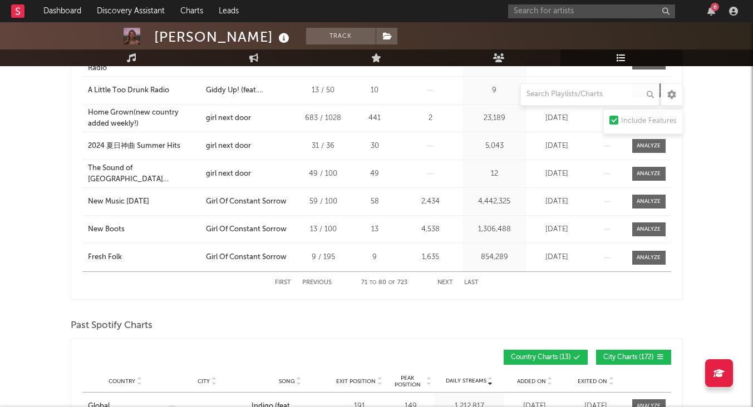
click at [443, 284] on button "Next" at bounding box center [445, 283] width 16 height 6
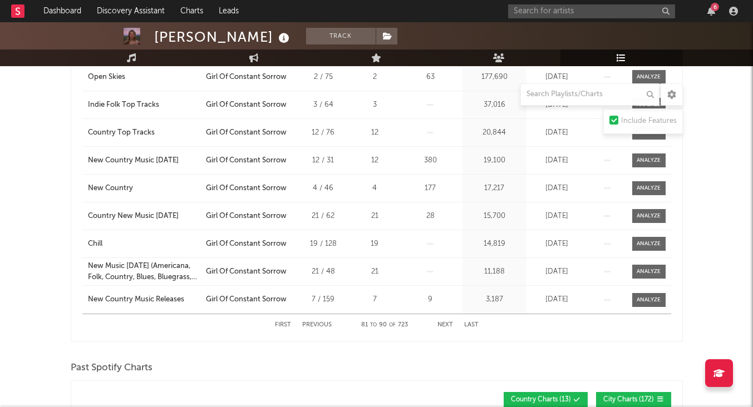
scroll to position [681, 0]
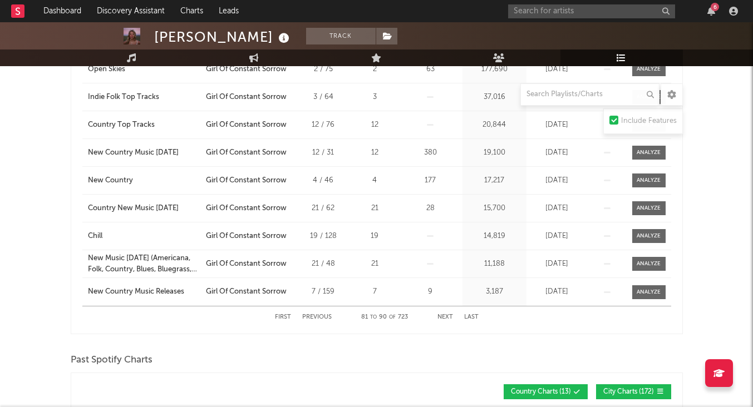
click at [443, 319] on button "Next" at bounding box center [445, 317] width 16 height 6
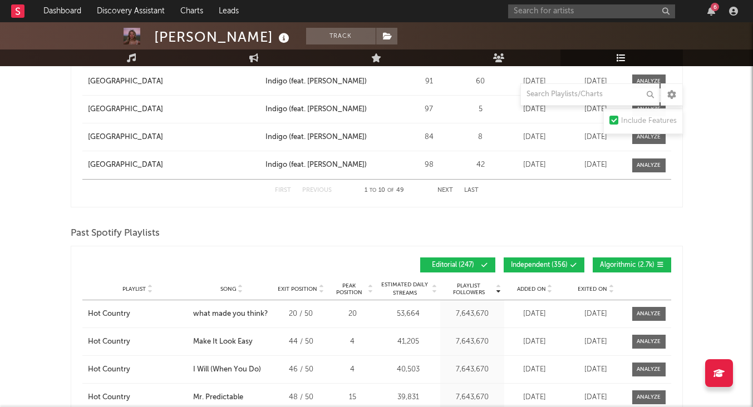
scroll to position [1586, 0]
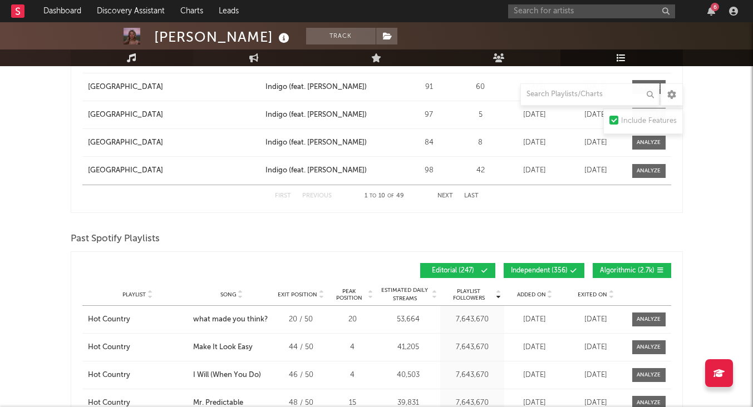
click at [154, 58] on link "Music" at bounding box center [132, 58] width 122 height 17
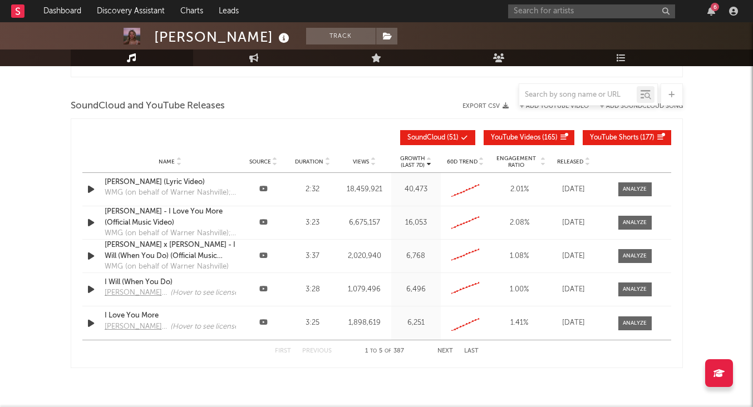
select select "6m"
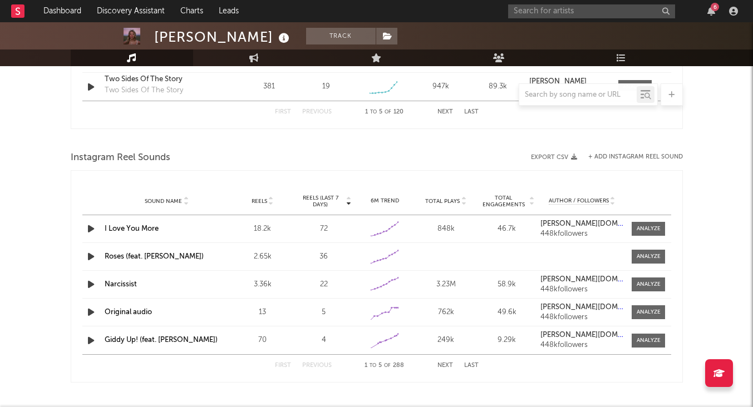
scroll to position [729, 0]
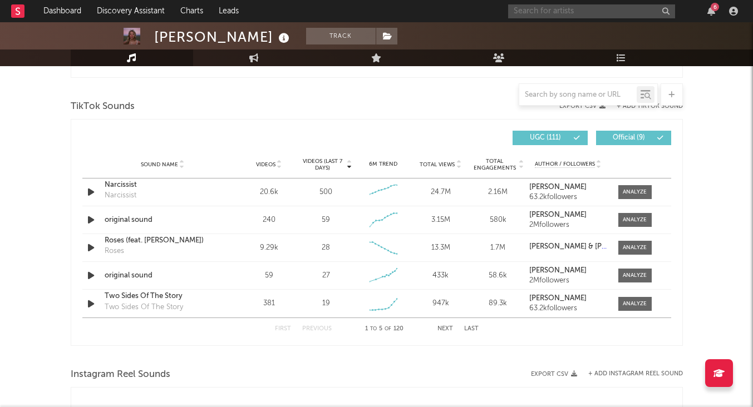
click at [558, 11] on input "text" at bounding box center [591, 11] width 167 height 14
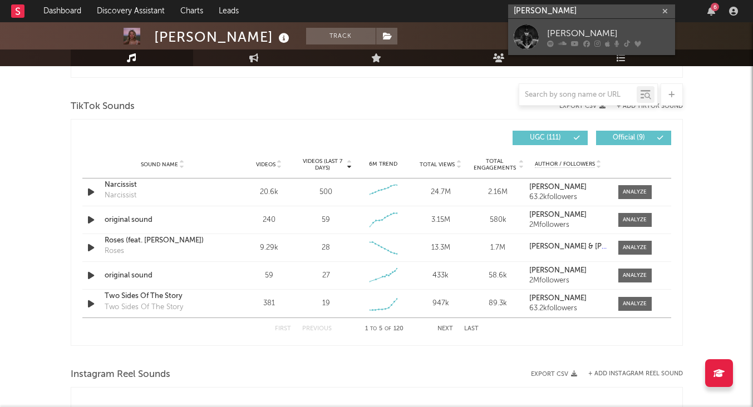
type input "devin dawson"
click at [578, 32] on div "Devin Dawson" at bounding box center [608, 33] width 122 height 13
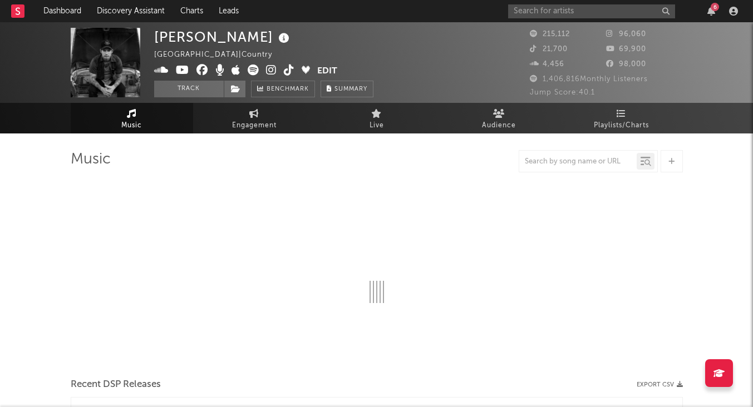
select select "6m"
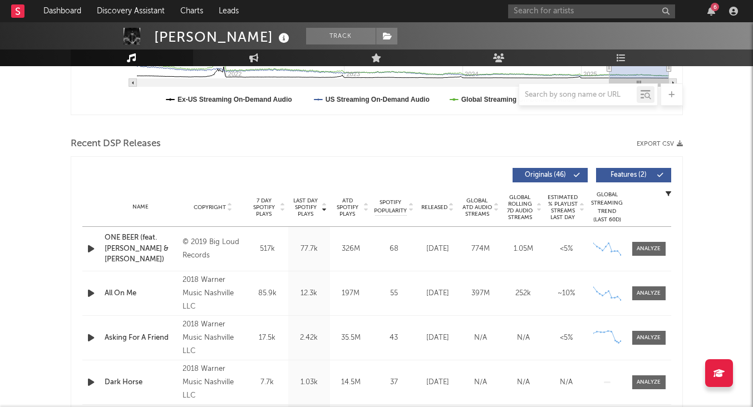
scroll to position [330, 0]
